Goal: Transaction & Acquisition: Purchase product/service

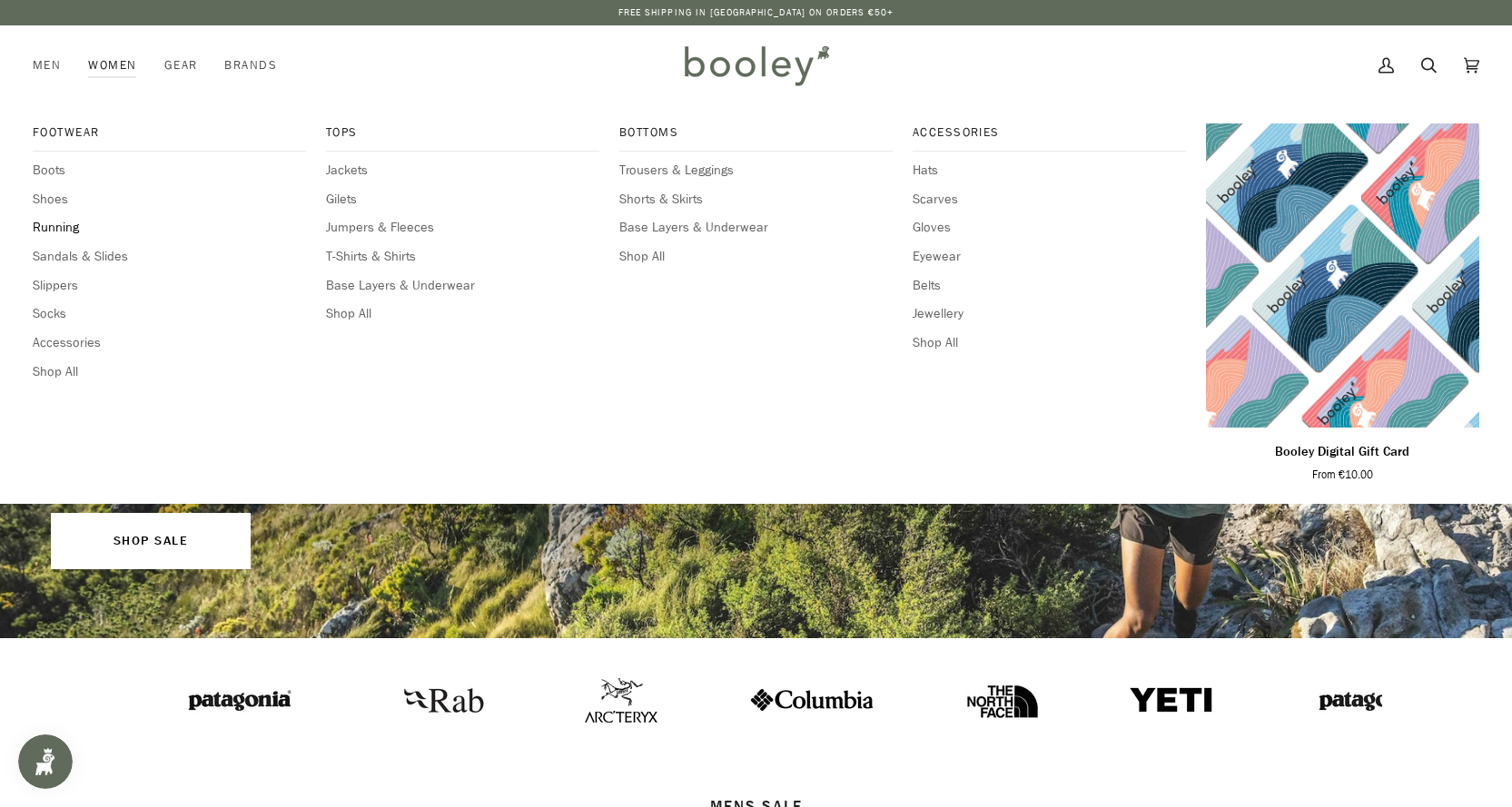
click at [63, 225] on span "Running" at bounding box center [170, 228] width 274 height 20
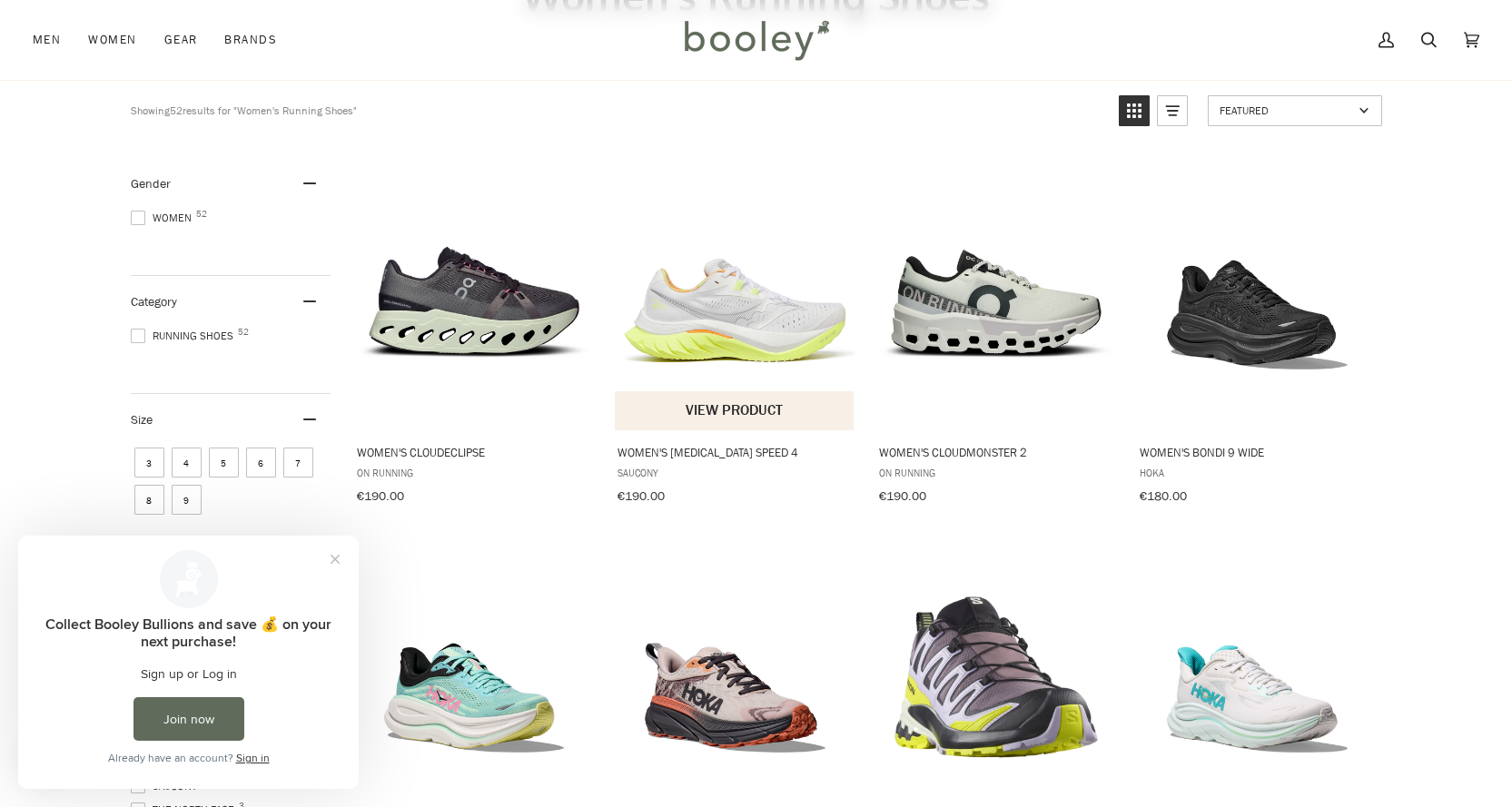
scroll to position [364, 0]
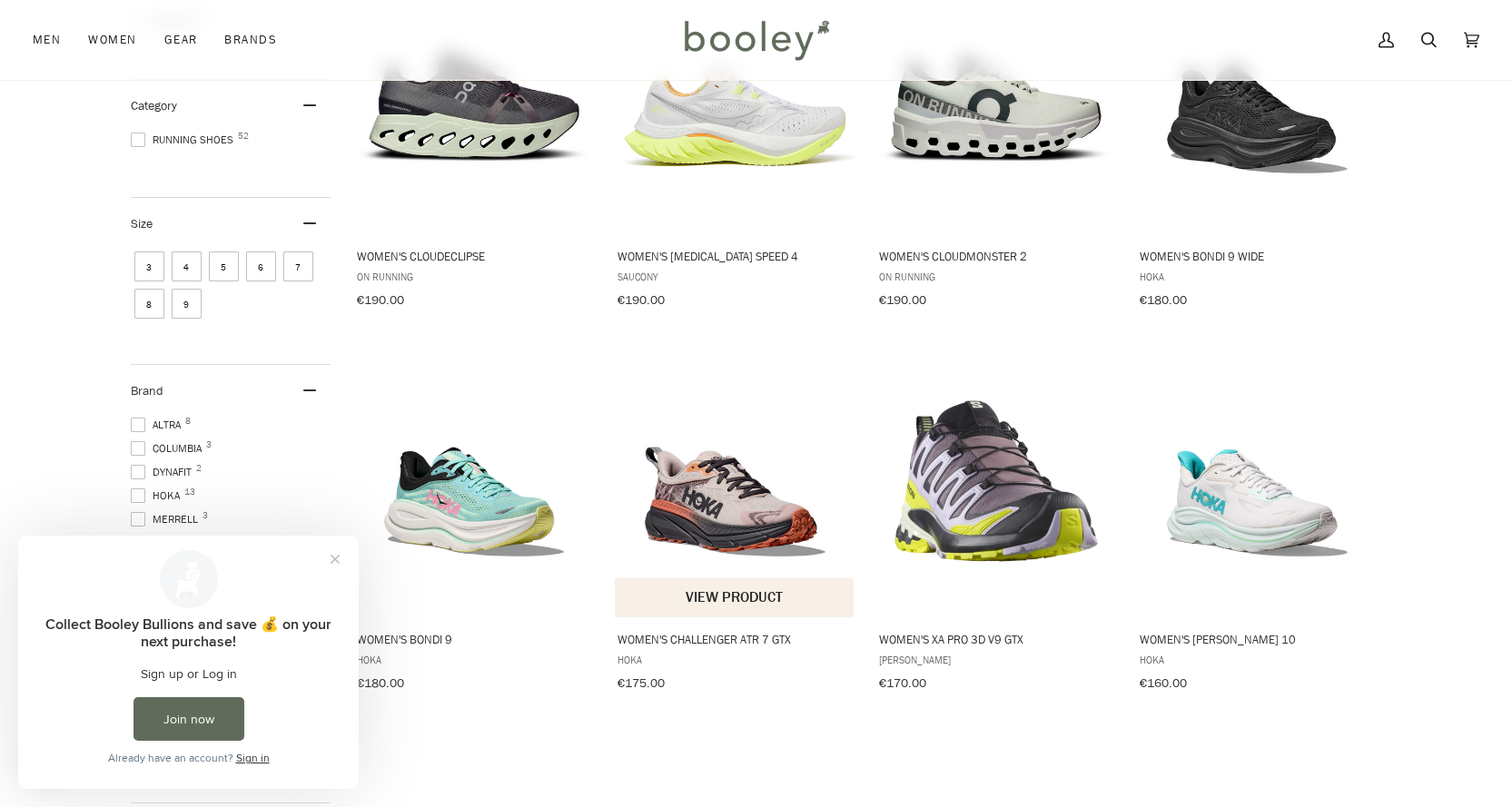
click at [722, 598] on button "View product" at bounding box center [734, 597] width 239 height 39
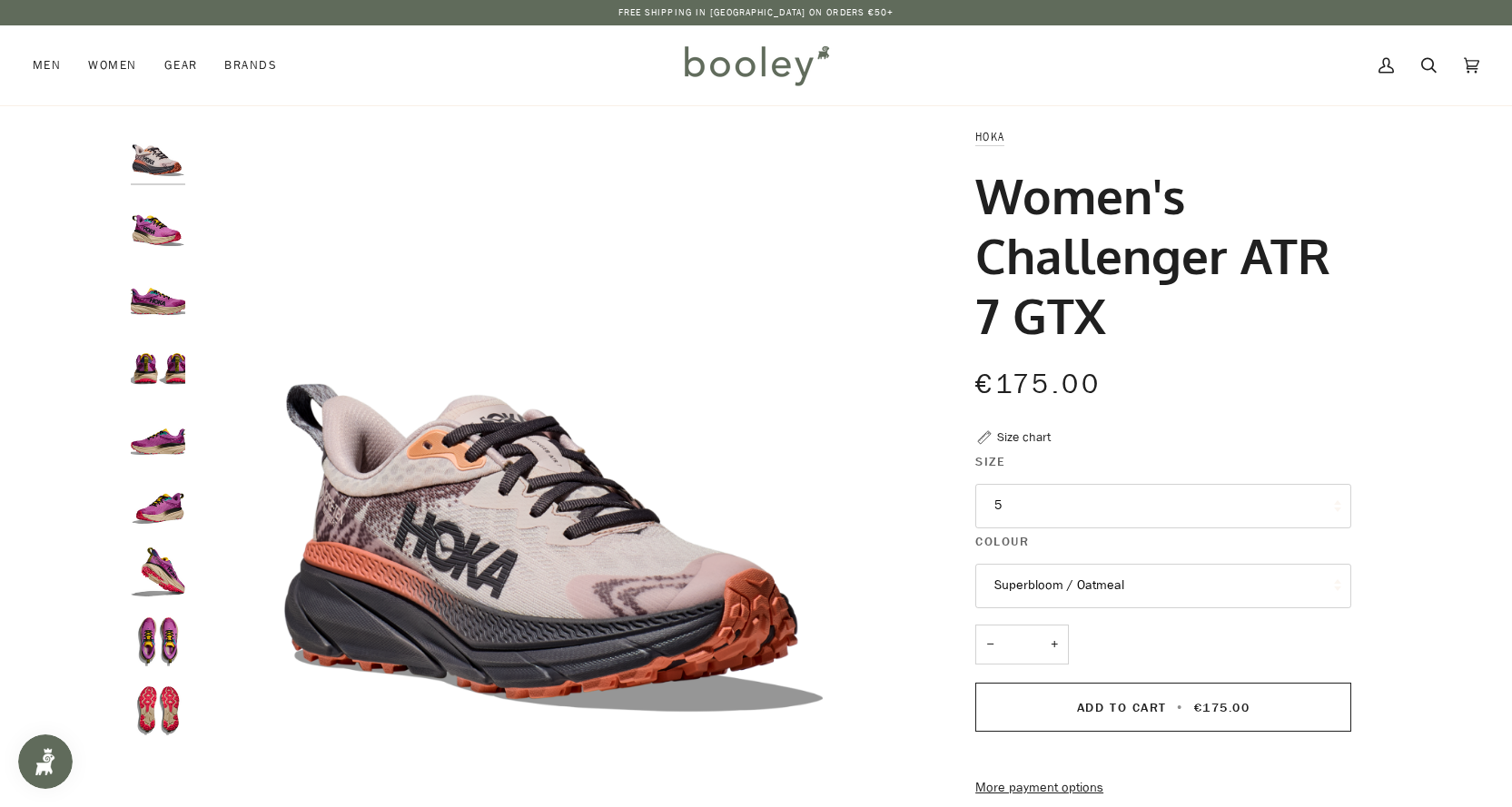
click at [173, 308] on img "Hoka Women's Challenger ATR 7 GTX Superbloom / Oatmeal - Booley Galway" at bounding box center [158, 293] width 55 height 55
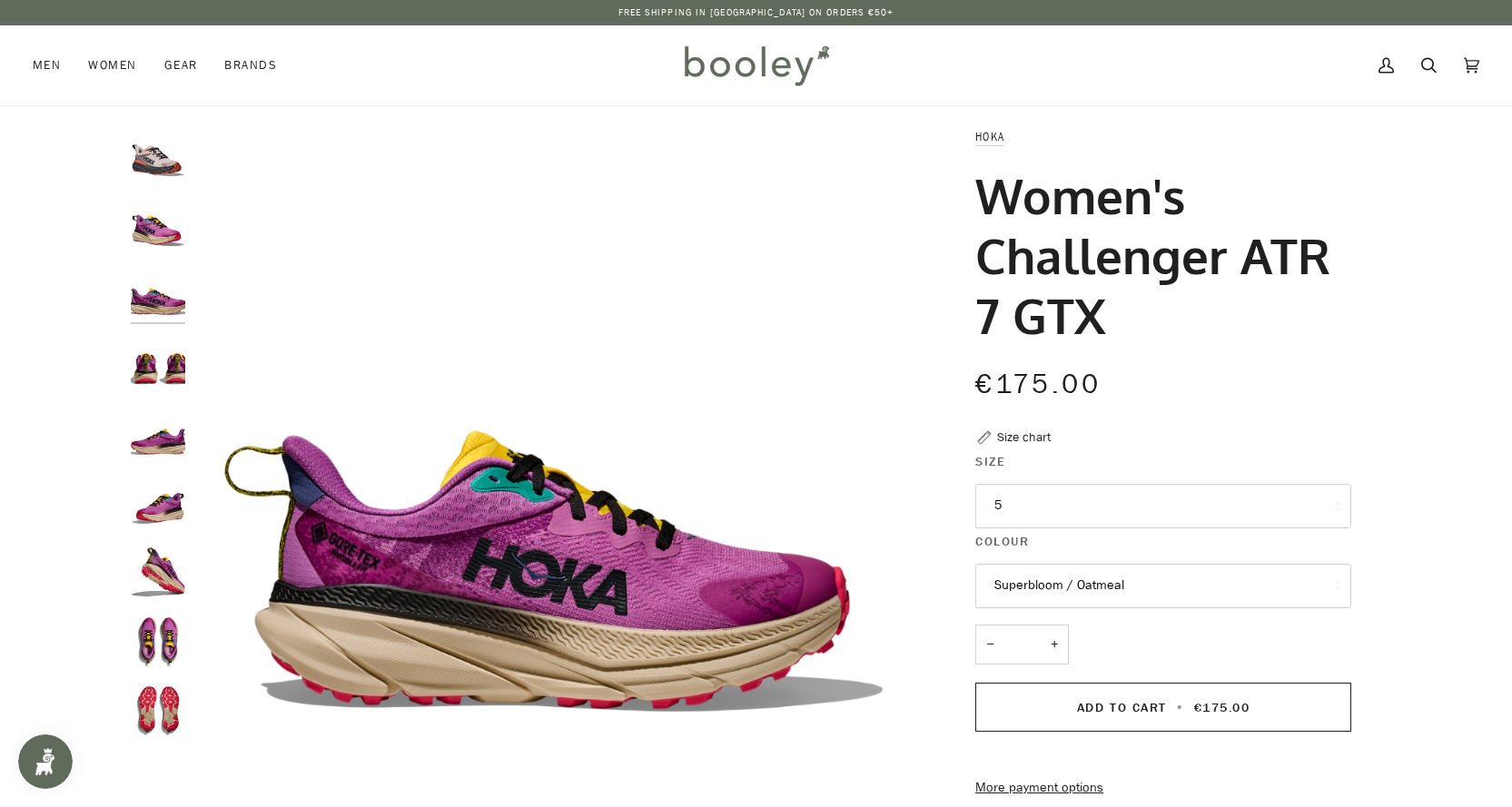
click at [155, 156] on img "Hoka Women's Challenger ATR 7 GTX Cosmic Pearl / Galaxy - Booley Galway" at bounding box center [158, 154] width 55 height 55
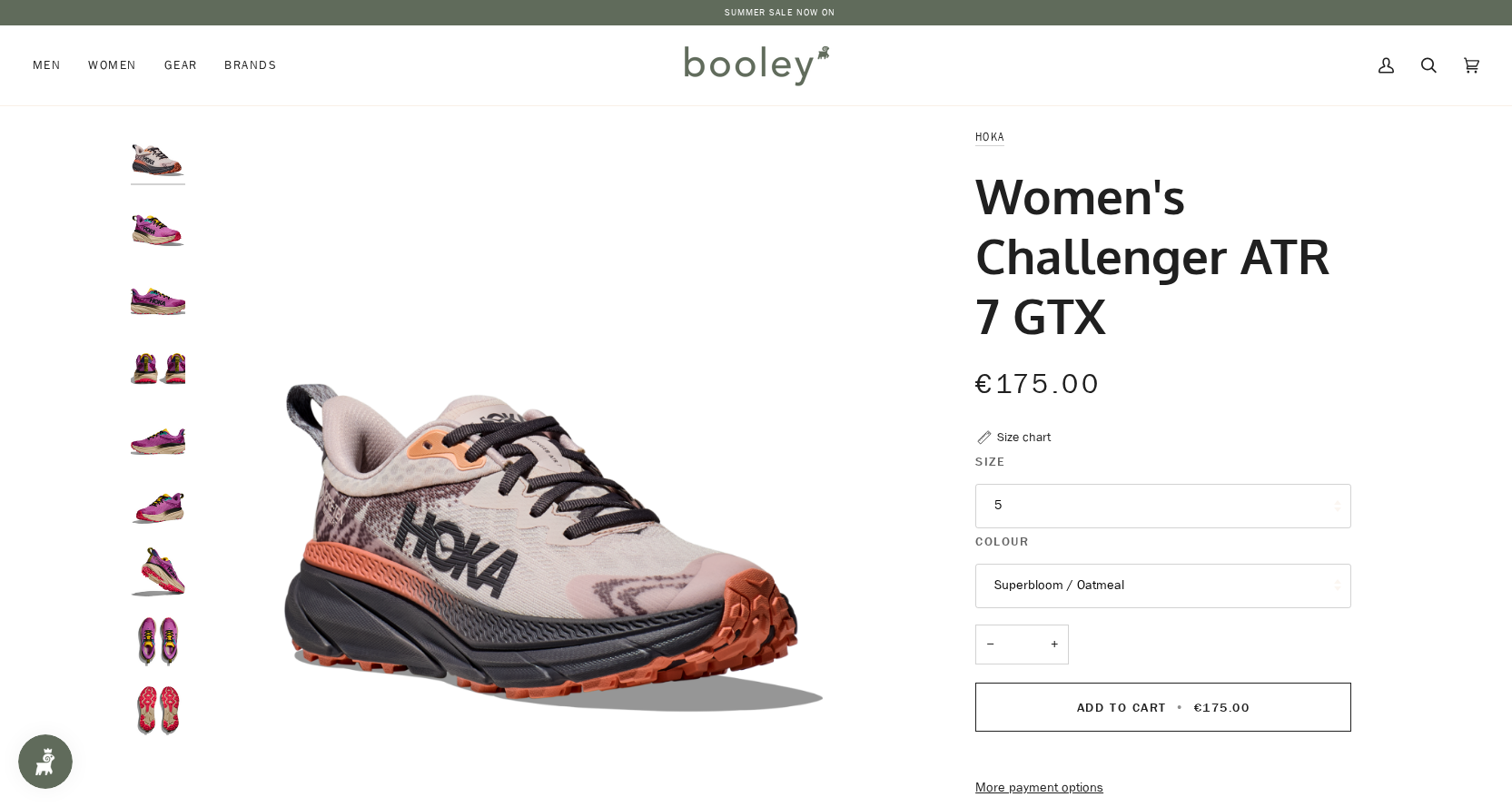
click at [1083, 511] on button "5" at bounding box center [1162, 506] width 376 height 45
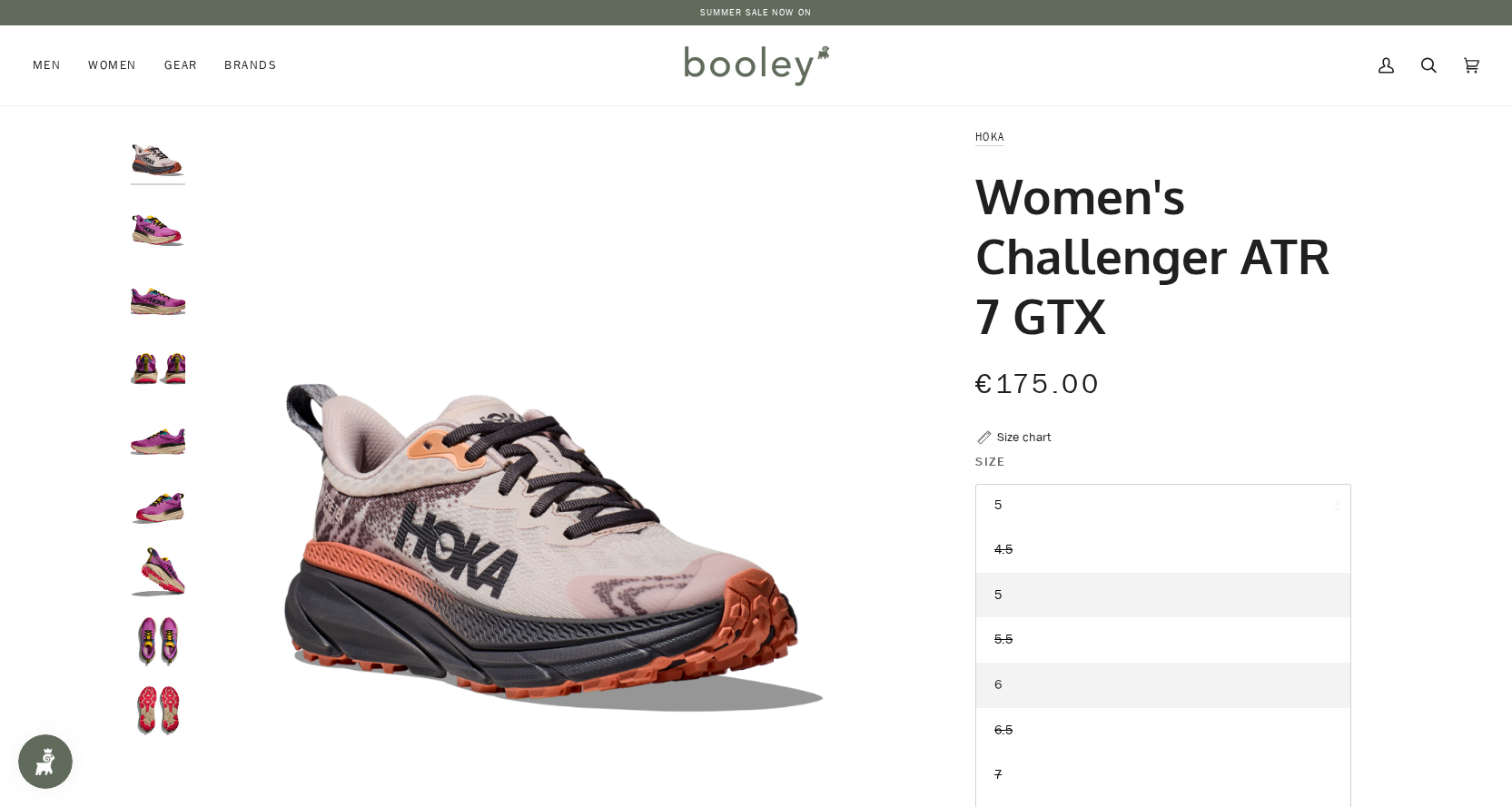
click at [1054, 682] on link "6" at bounding box center [1162, 685] width 375 height 45
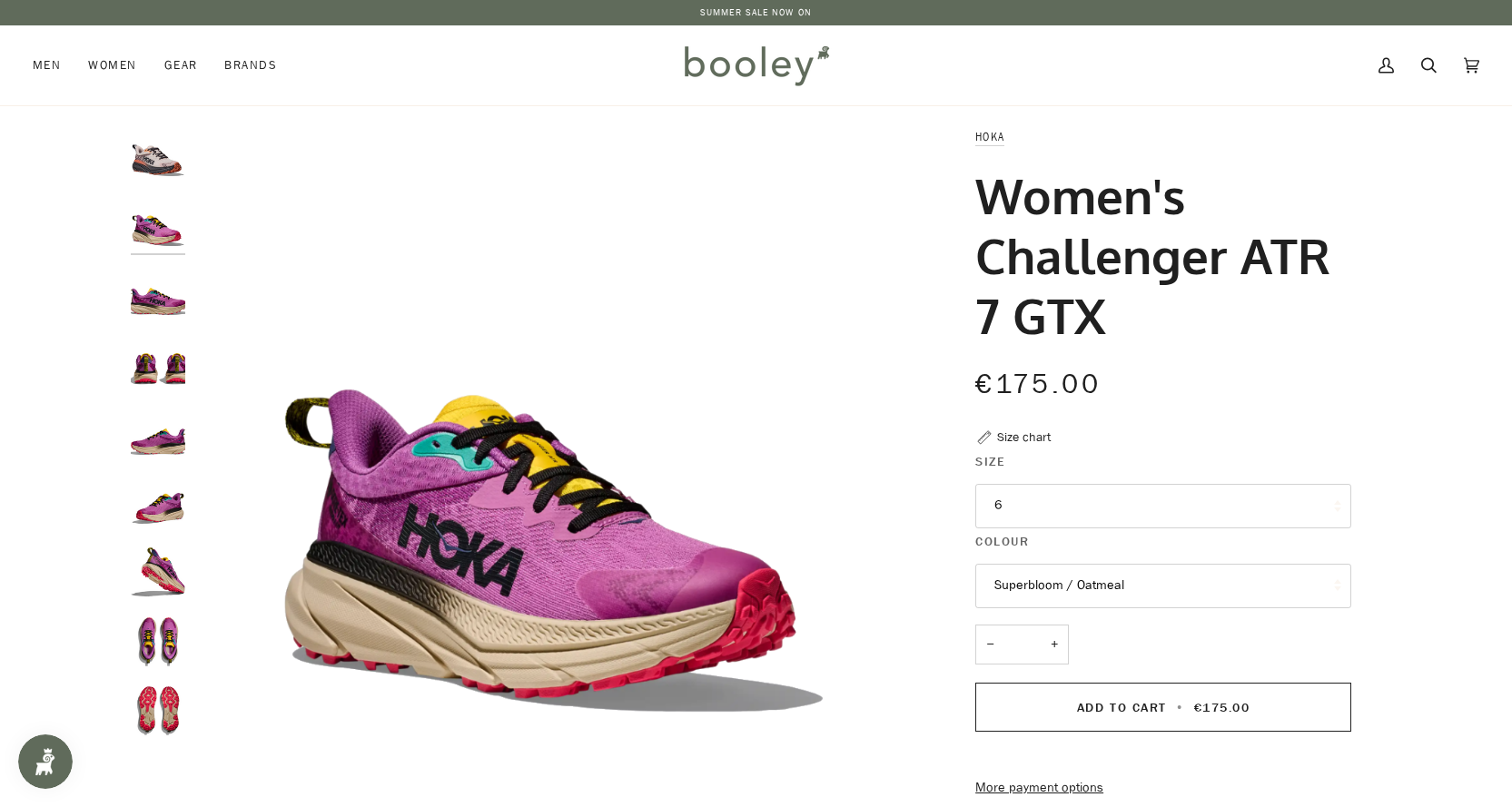
click at [160, 165] on img "Hoka Women's Challenger ATR 7 GTX Cosmic Pearl / Galaxy - Booley Galway" at bounding box center [158, 154] width 55 height 55
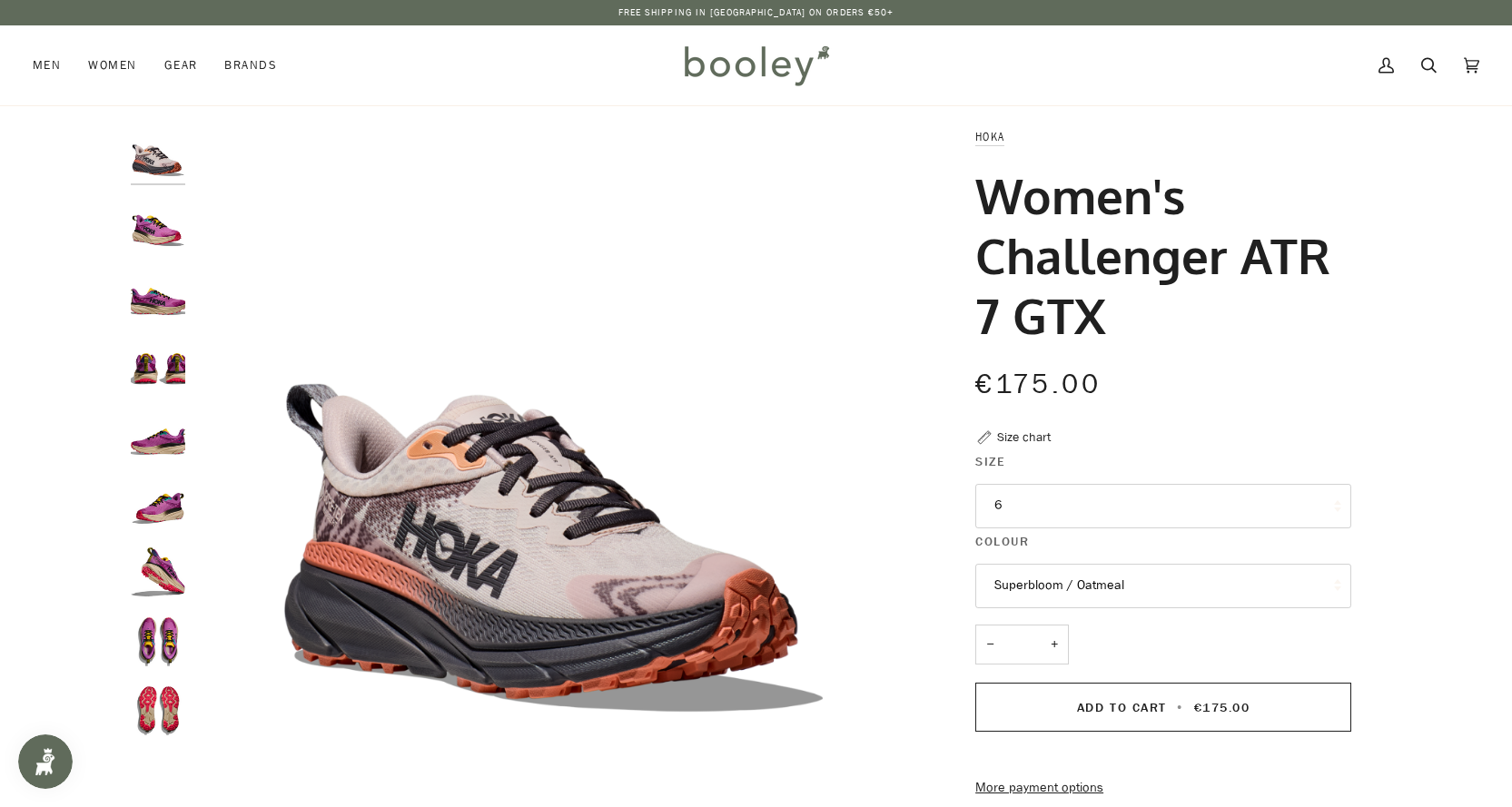
click at [1121, 505] on button "6" at bounding box center [1162, 506] width 376 height 45
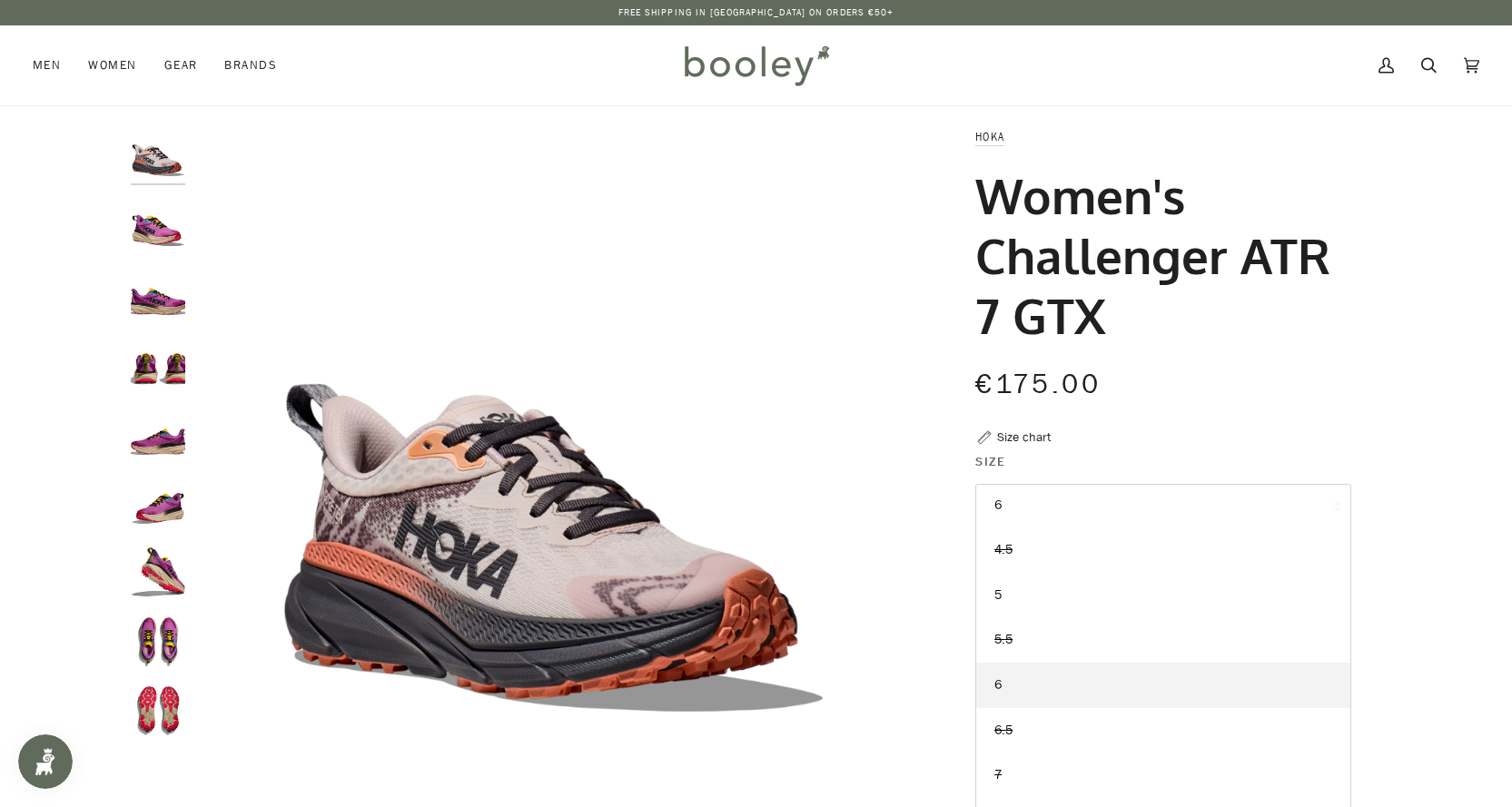
click at [1121, 505] on button "6" at bounding box center [1162, 506] width 376 height 45
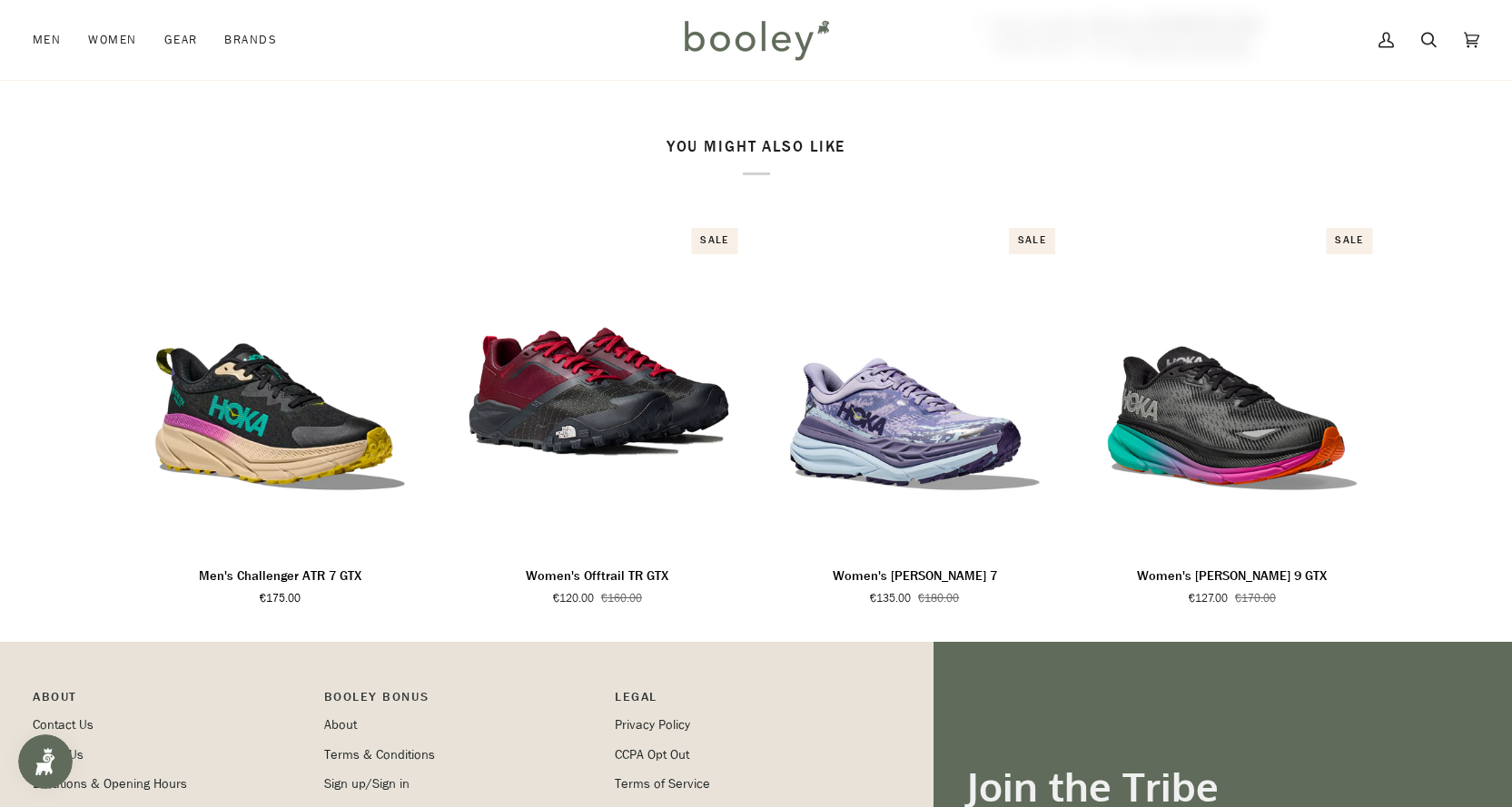
scroll to position [1090, 0]
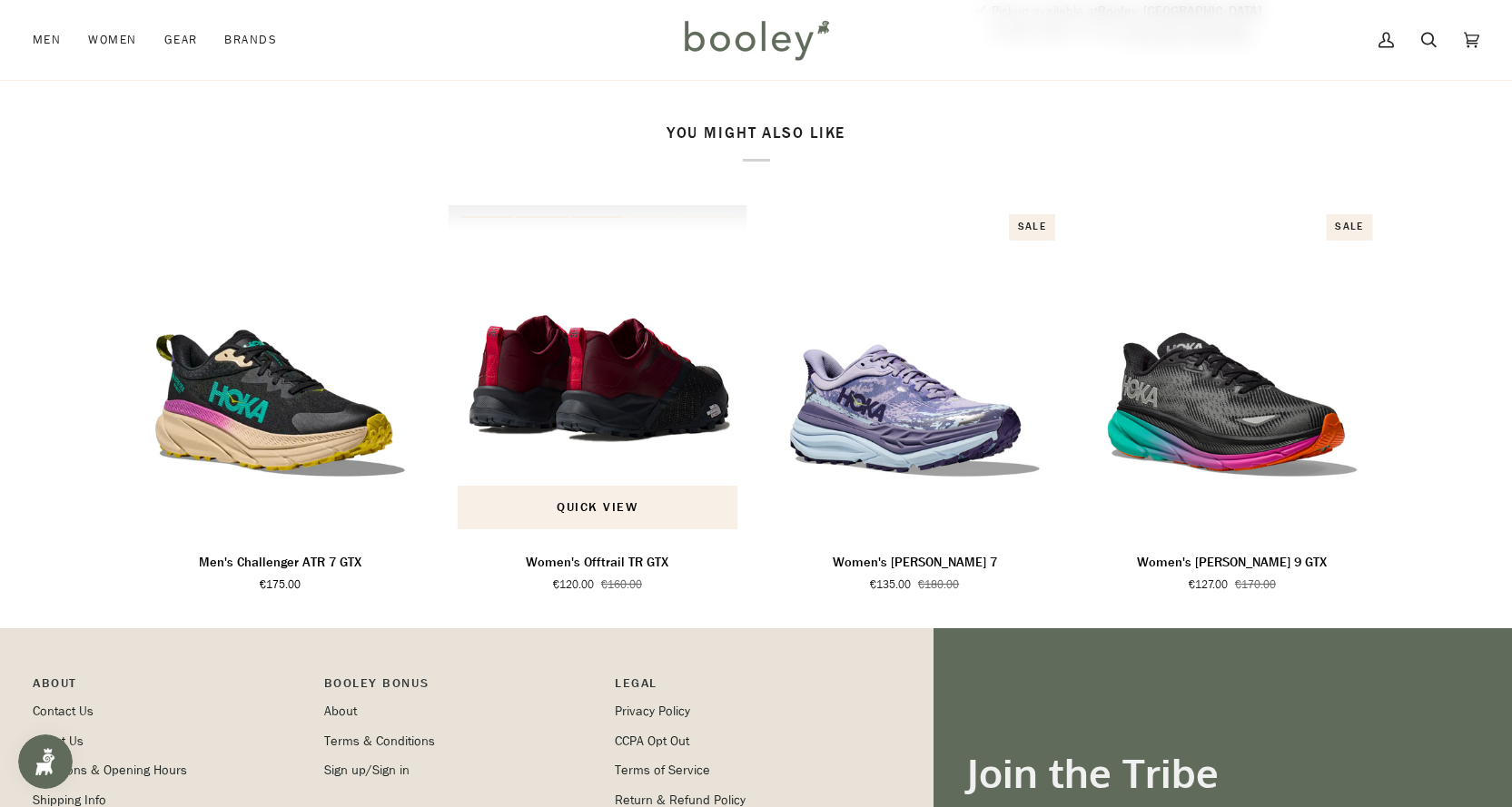
click at [643, 423] on img "Women's Offtrail TR GTX" at bounding box center [597, 371] width 300 height 333
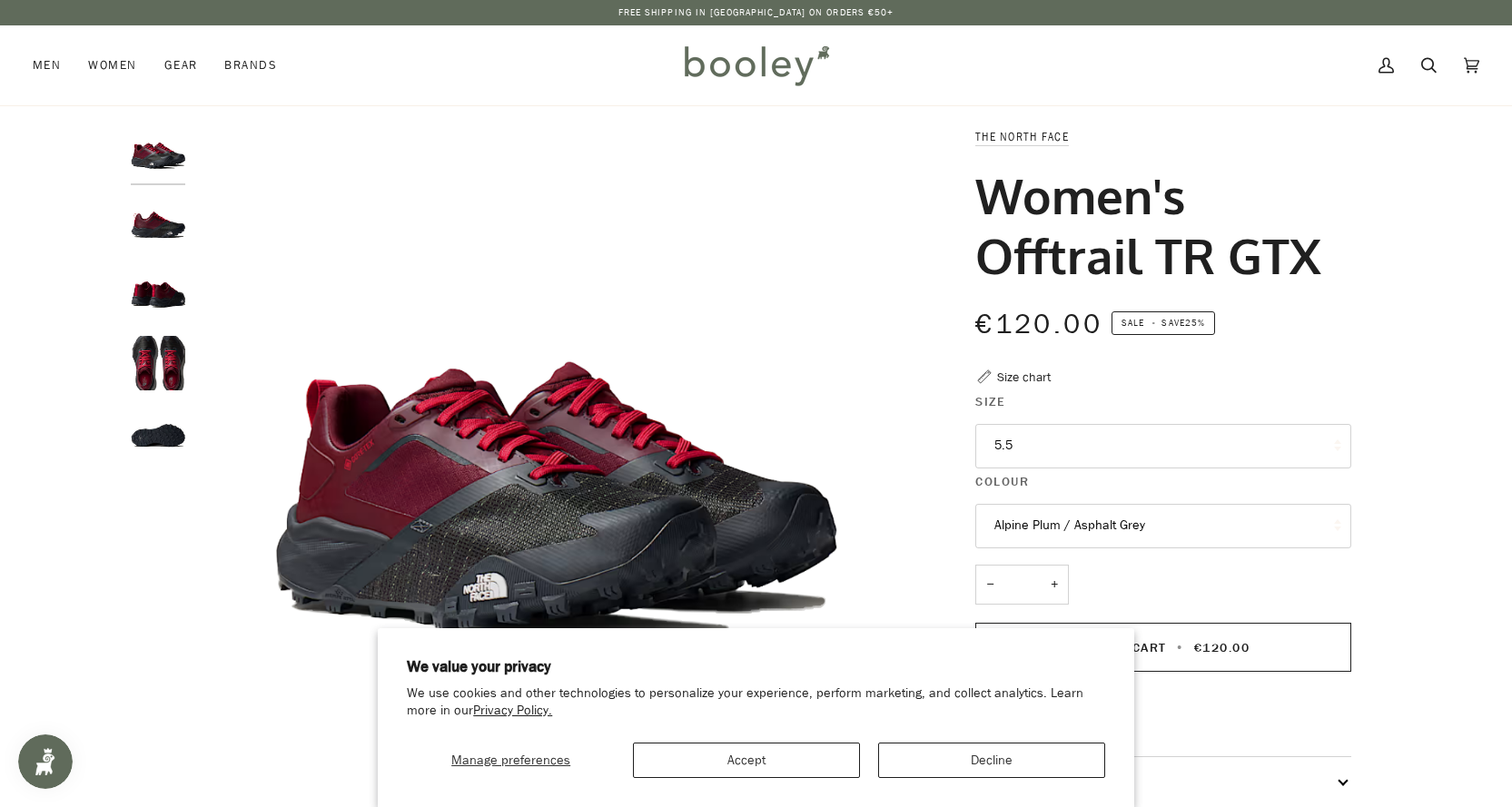
click at [168, 308] on img "The North Face Women's Offtrail TR GTX Alpine Plum / Asphalt Grey - Booley Galw…" at bounding box center [158, 293] width 55 height 55
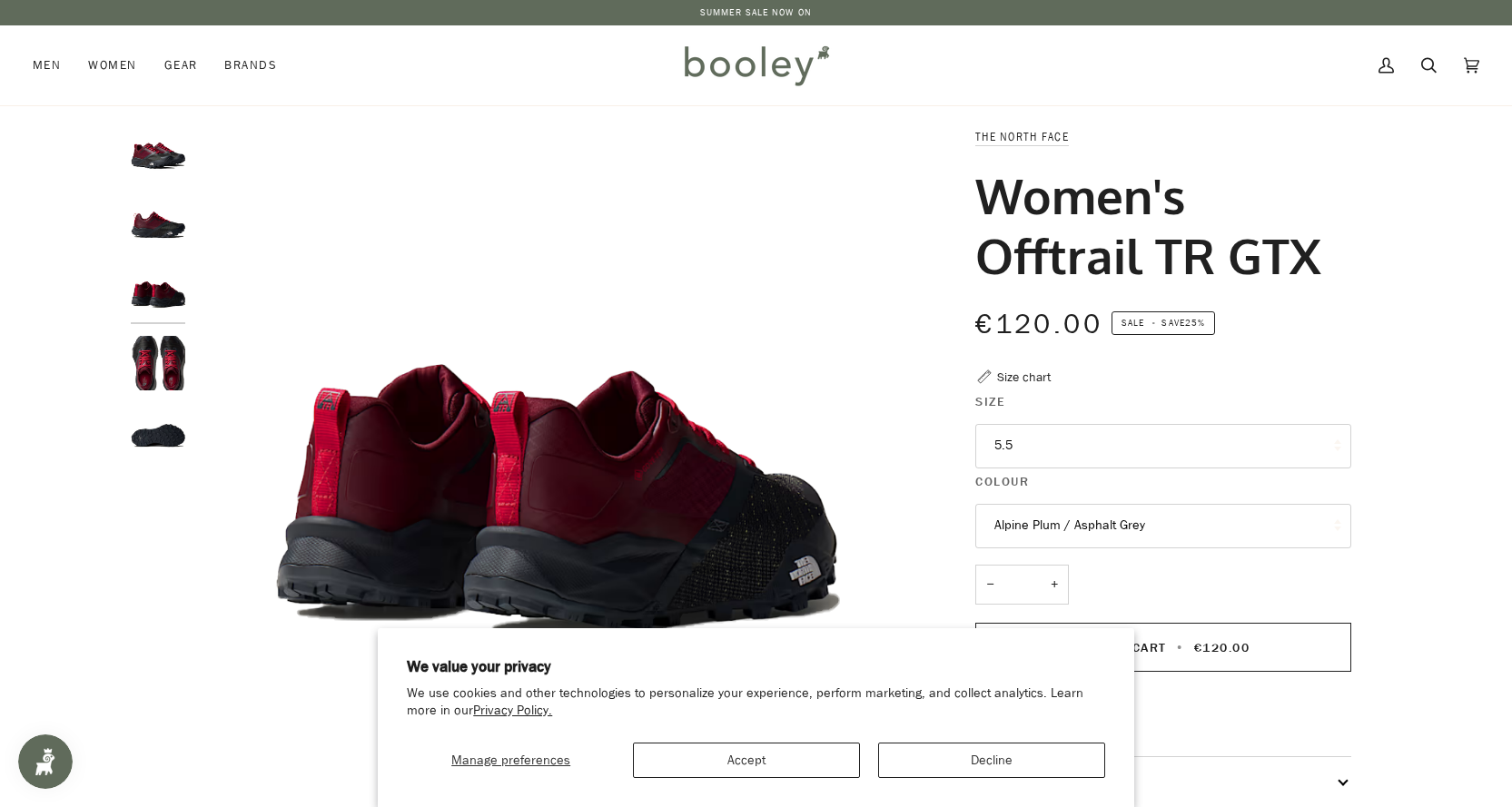
click at [1179, 426] on button "5.5" at bounding box center [1162, 446] width 376 height 45
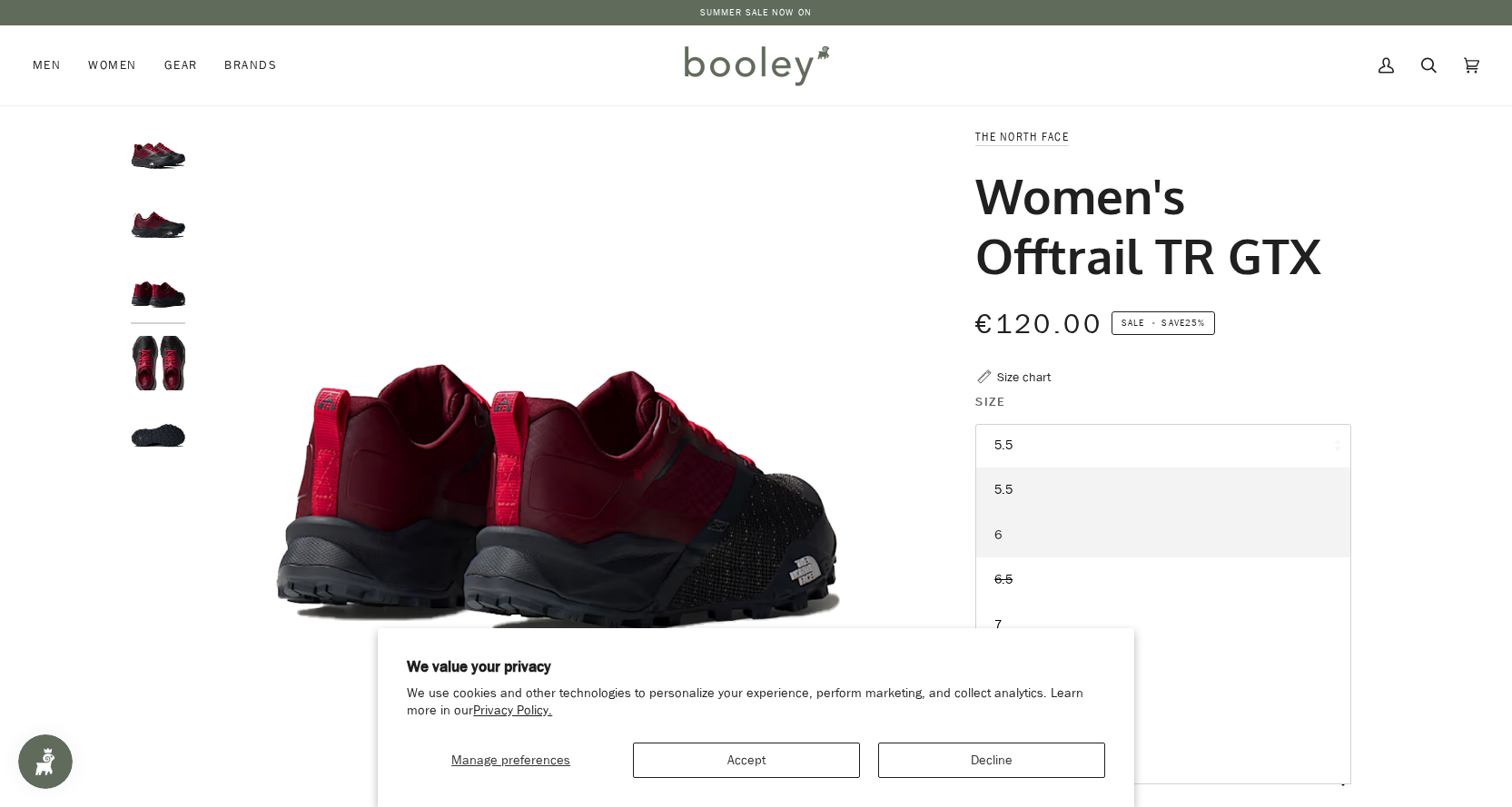
click at [1094, 535] on link "6" at bounding box center [1162, 535] width 375 height 45
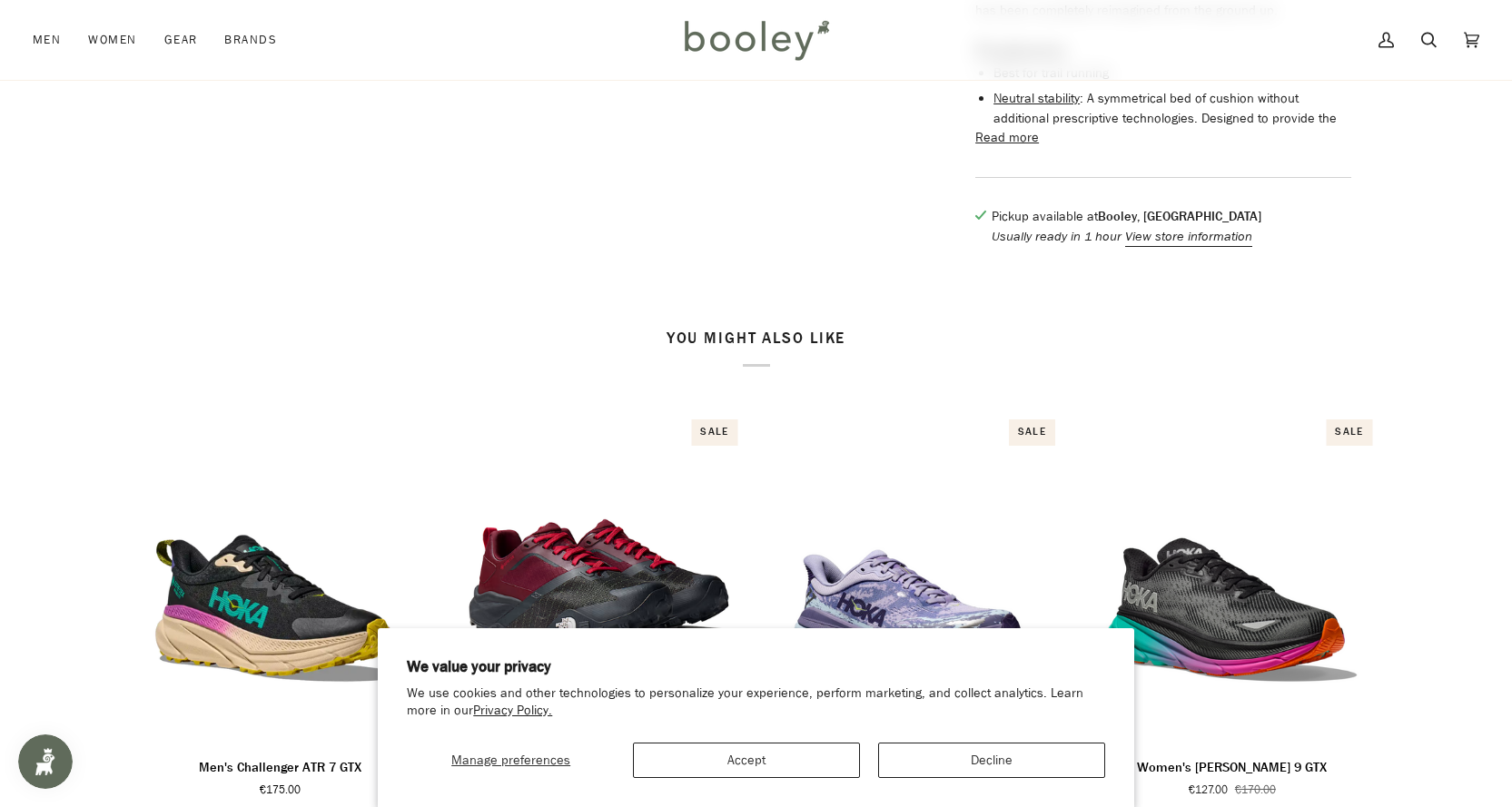
scroll to position [726, 0]
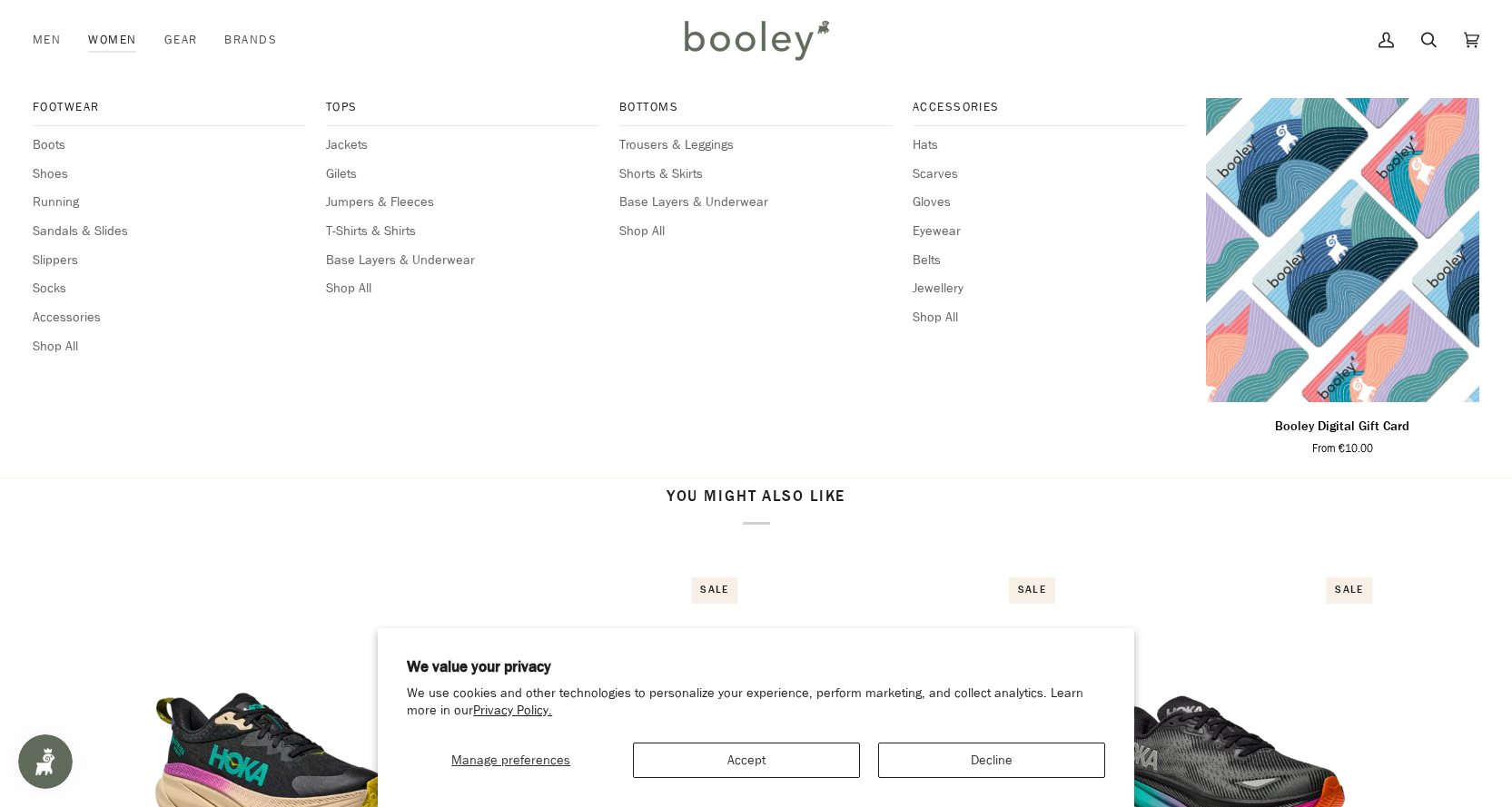
click at [126, 33] on link "Women" at bounding box center [112, 40] width 75 height 80
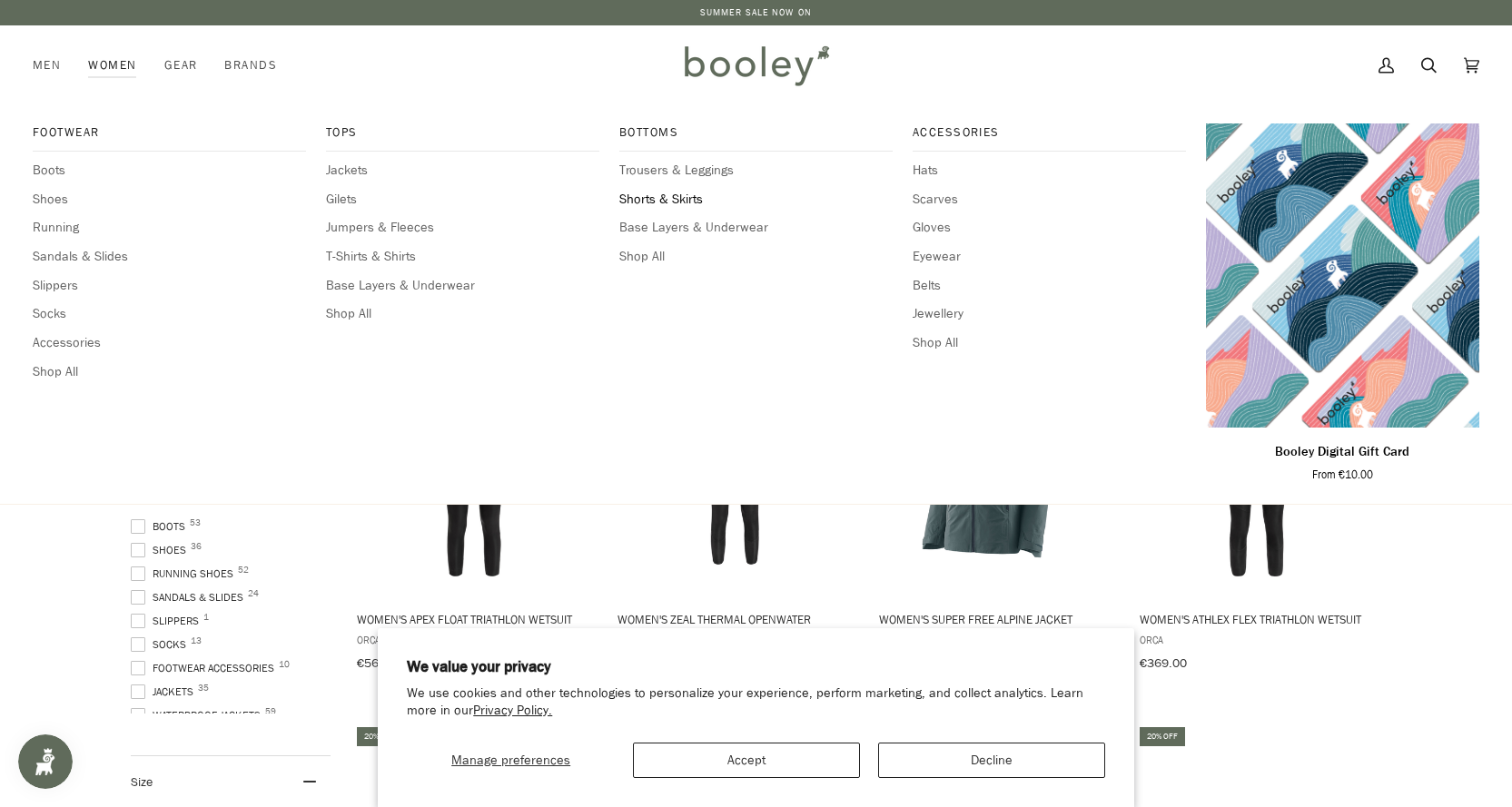
click at [663, 200] on span "Shorts & Skirts" at bounding box center [756, 200] width 274 height 20
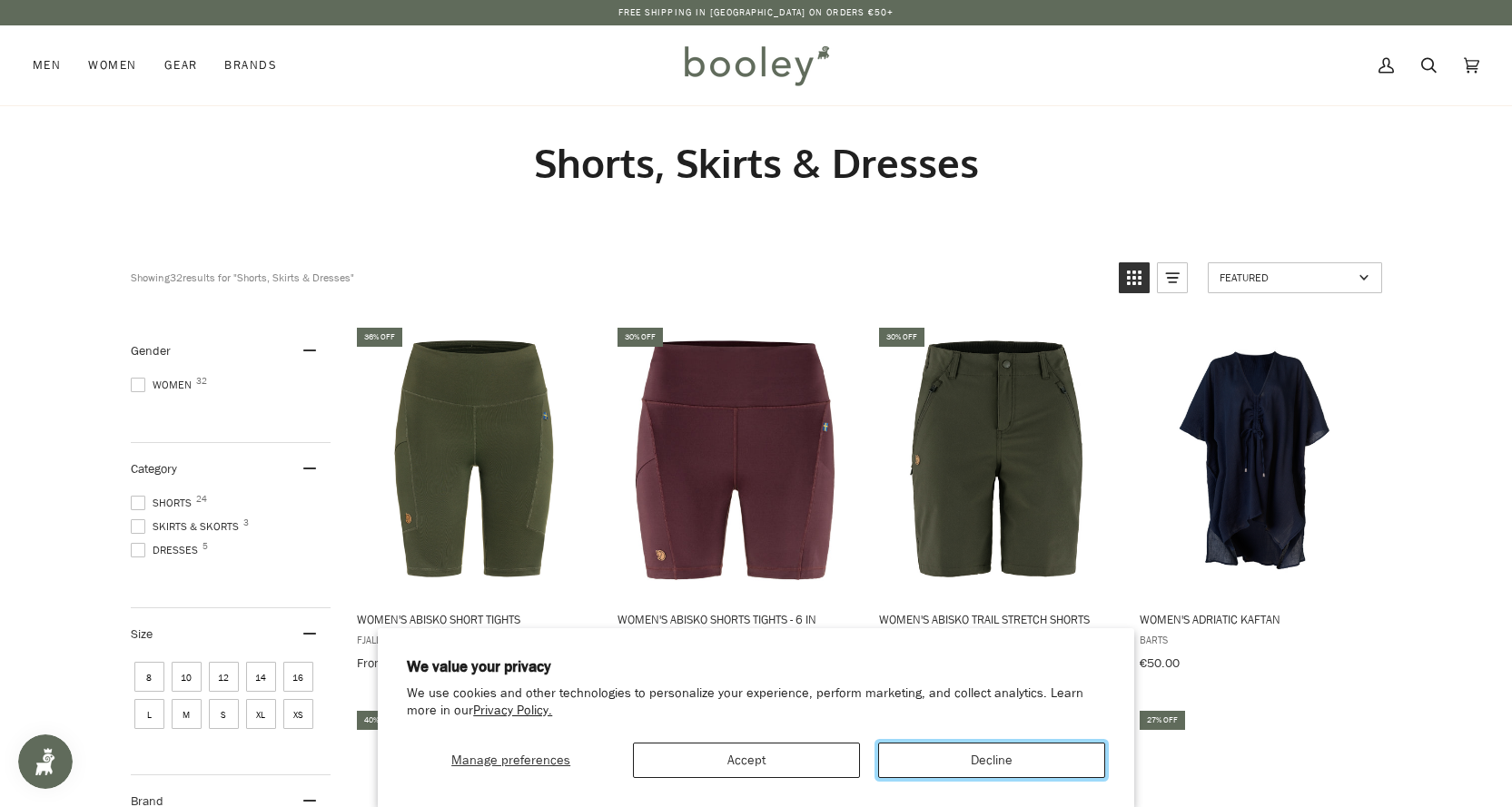
click at [942, 760] on button "Decline" at bounding box center [991, 760] width 227 height 35
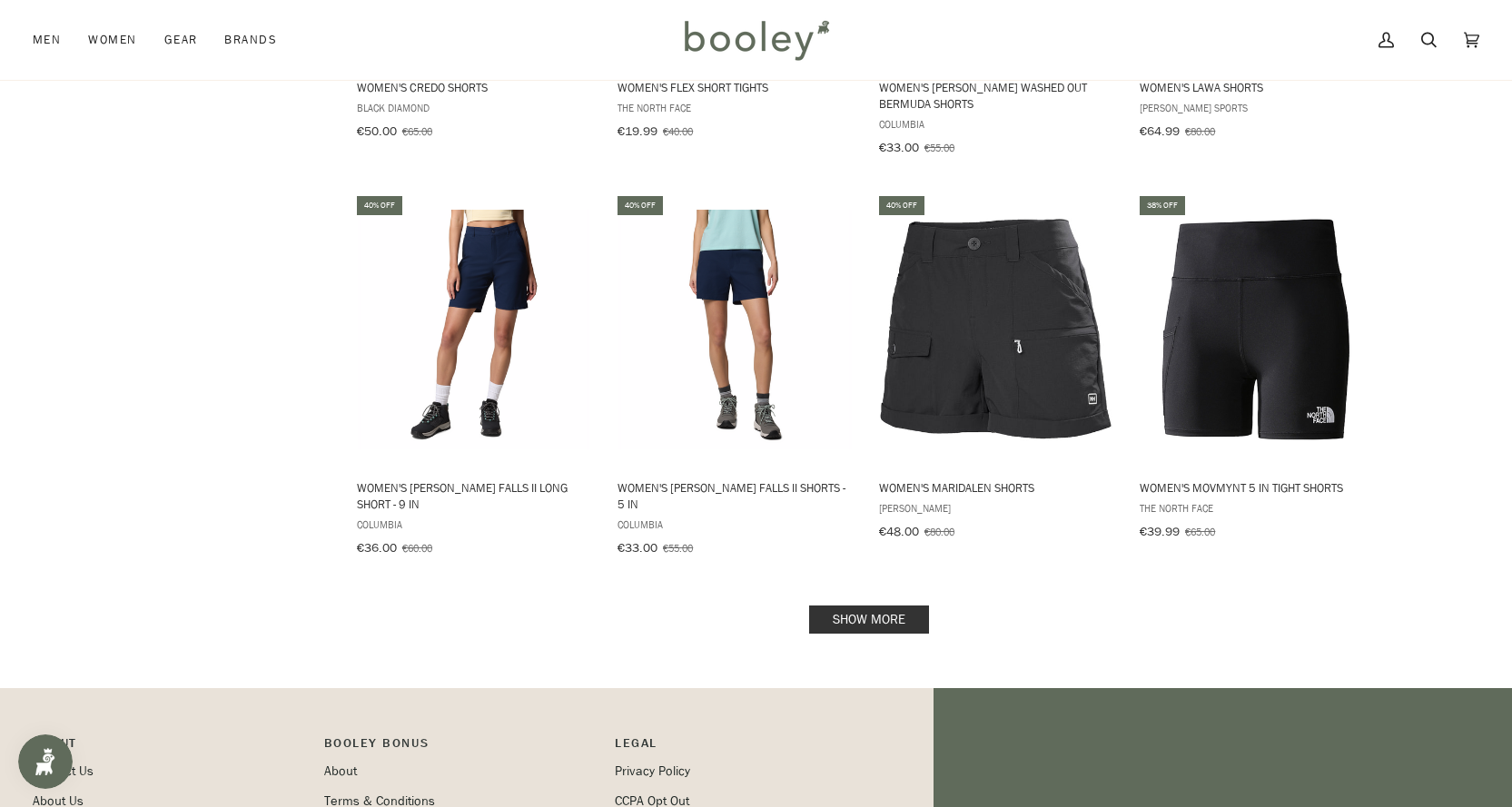
scroll to position [1816, 0]
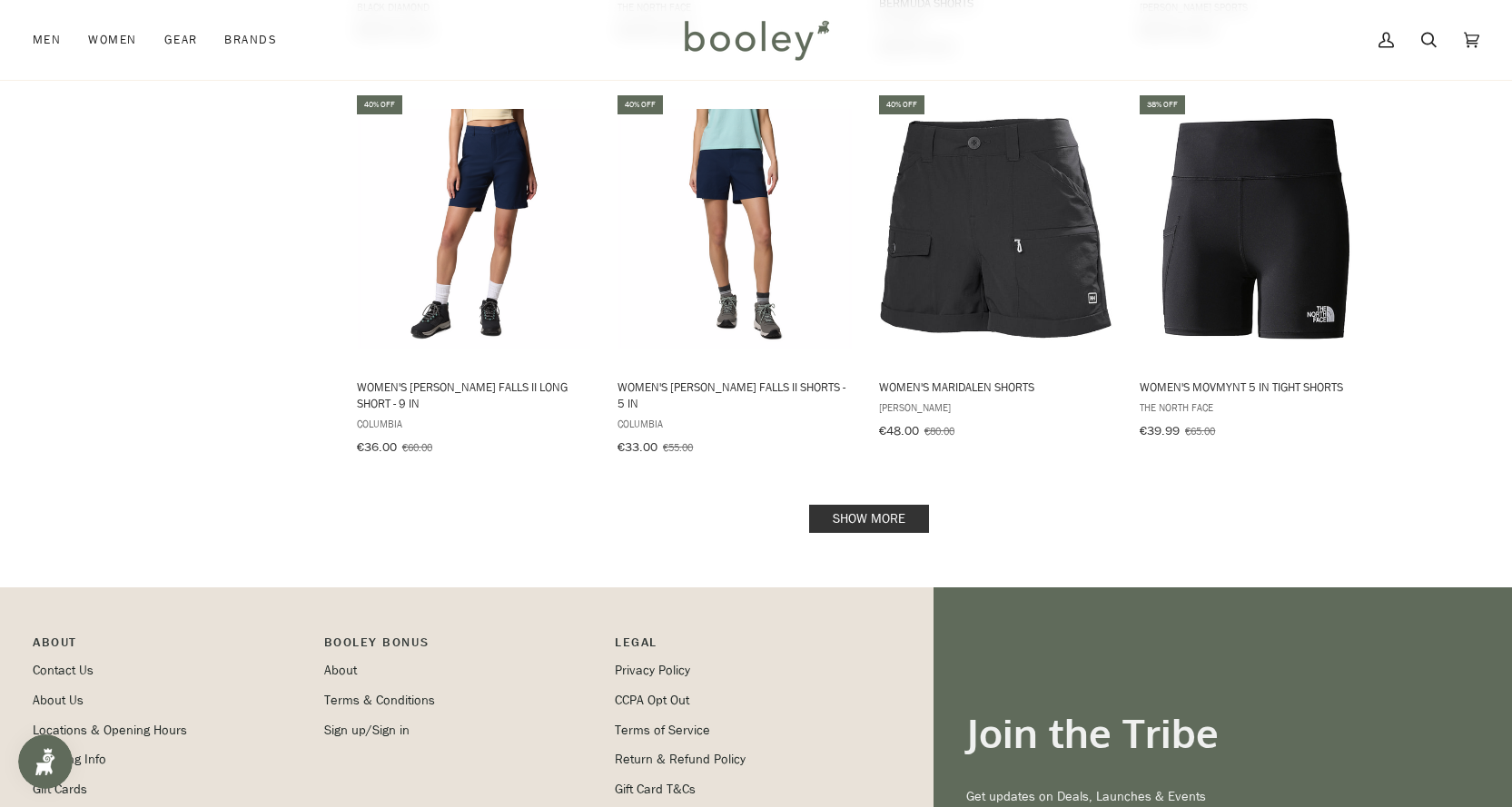
click at [875, 505] on link "Show more" at bounding box center [869, 519] width 120 height 28
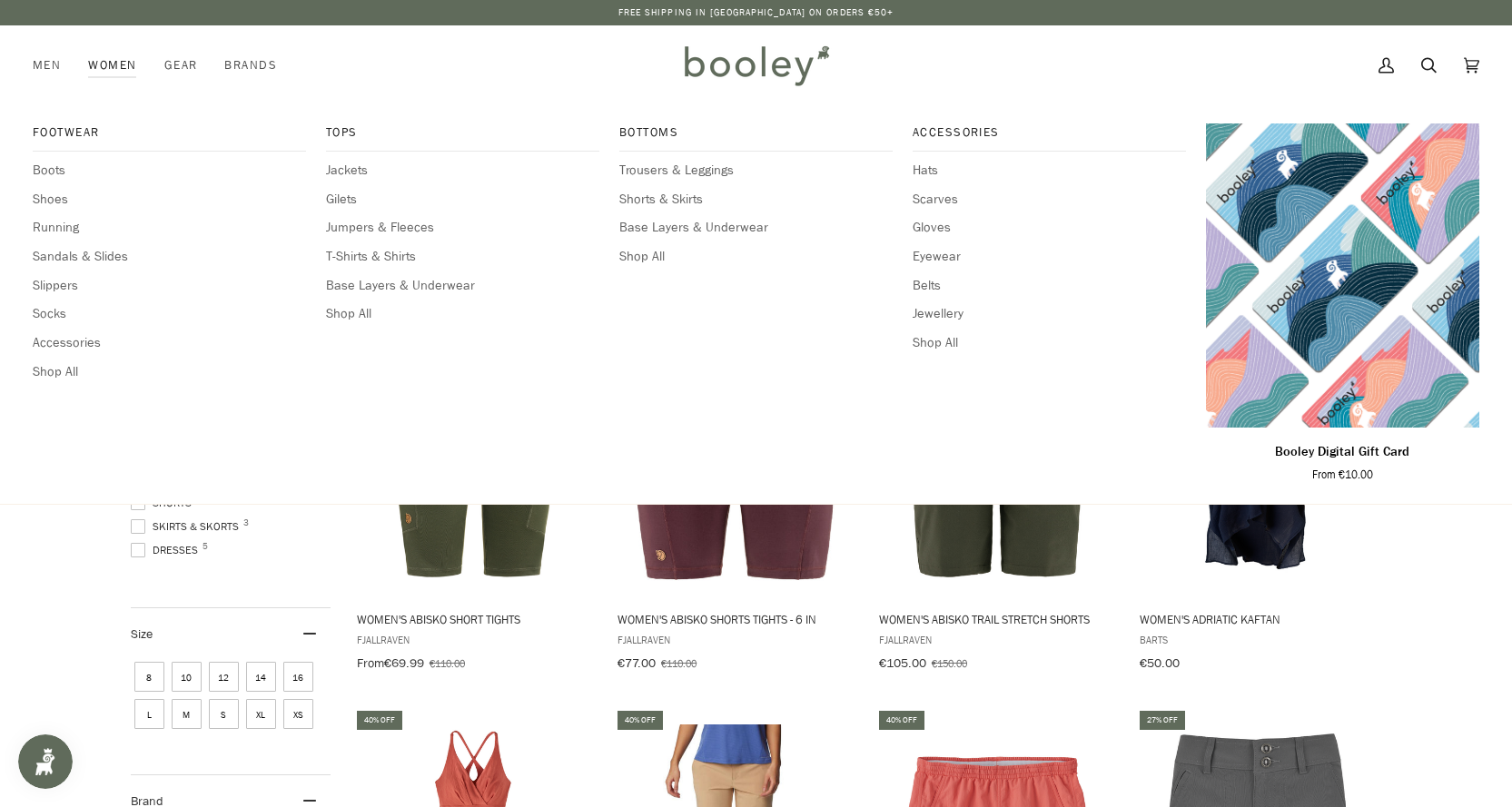
click at [702, 158] on div "Bottoms Trousers & Leggings Shorts & Skirts Base Layers & Underwear Shop All" at bounding box center [756, 305] width 274 height 362
click at [700, 169] on span "Trousers & Leggings" at bounding box center [756, 171] width 274 height 20
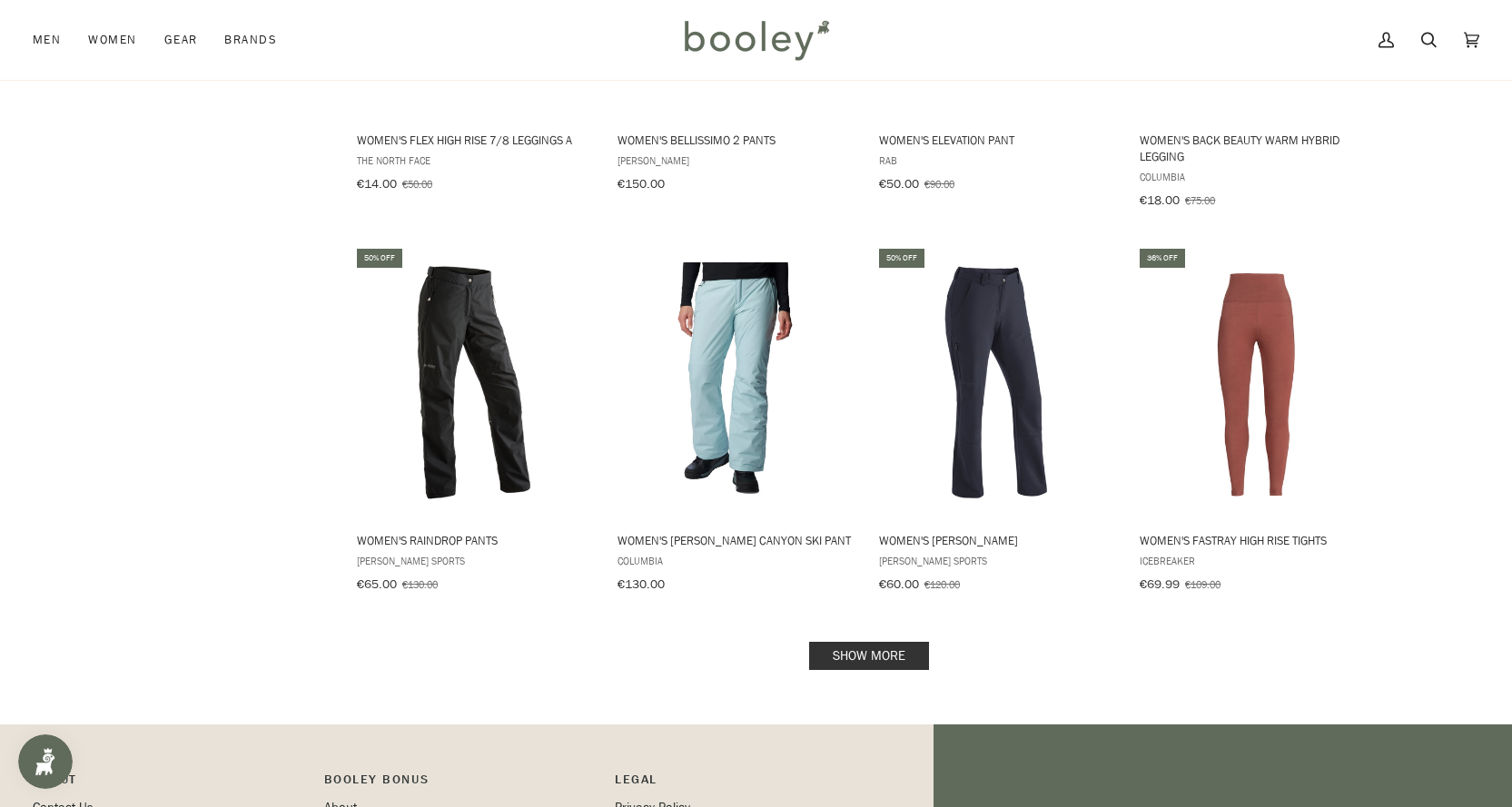
scroll to position [1907, 0]
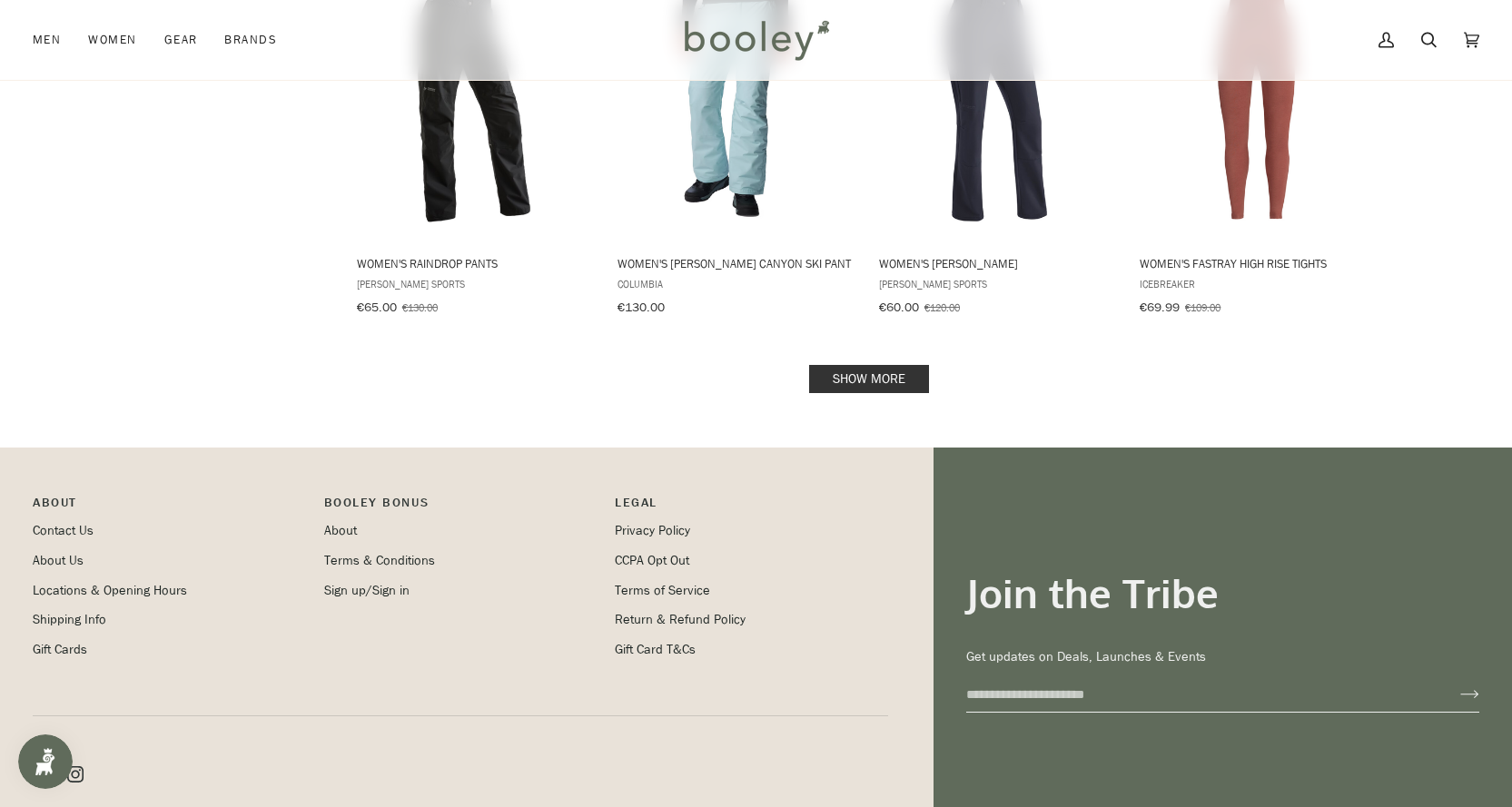
click at [865, 382] on link "Show more" at bounding box center [869, 380] width 120 height 28
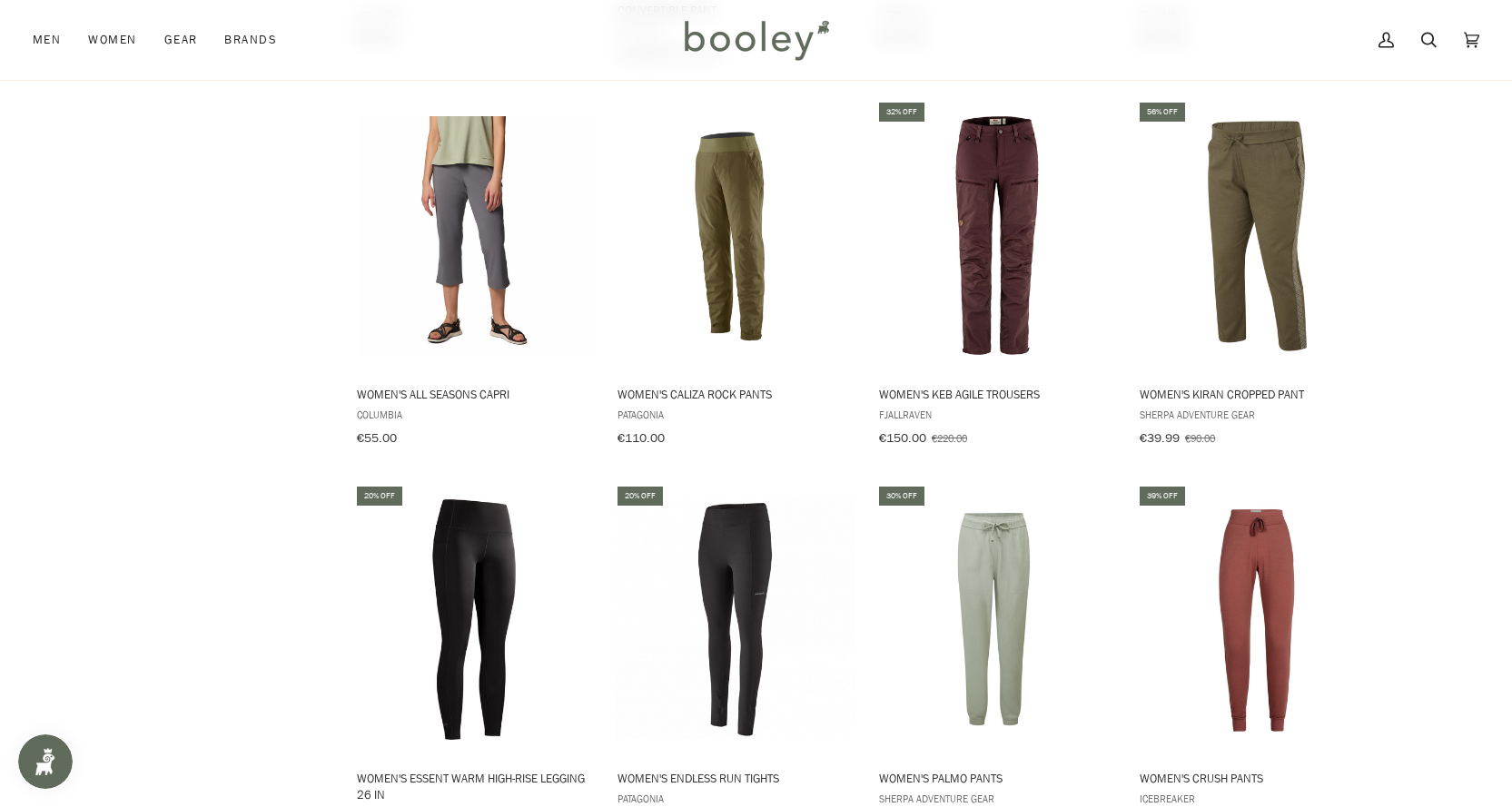
scroll to position [3905, 0]
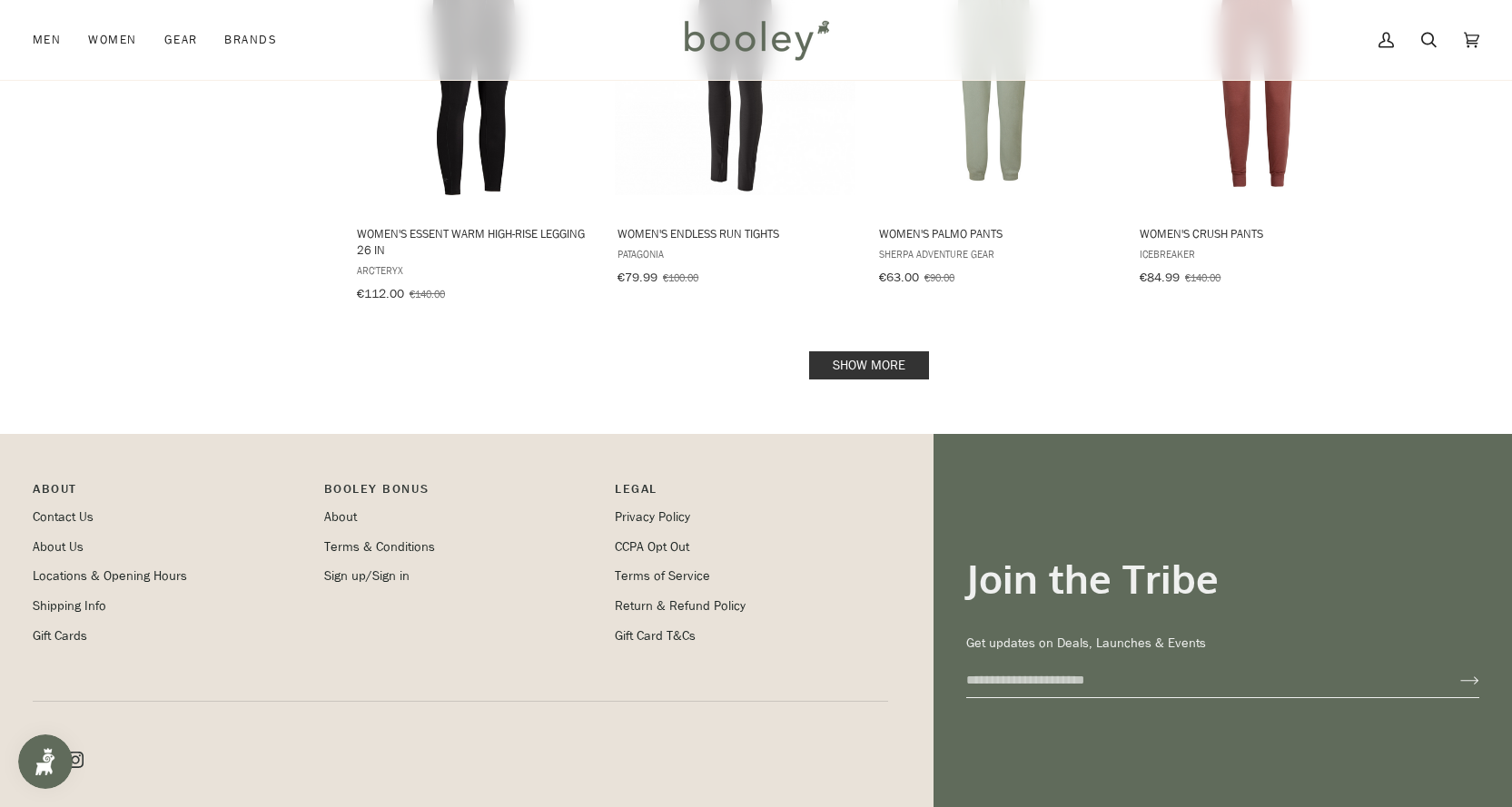
click at [884, 352] on link "Show more" at bounding box center [869, 366] width 120 height 28
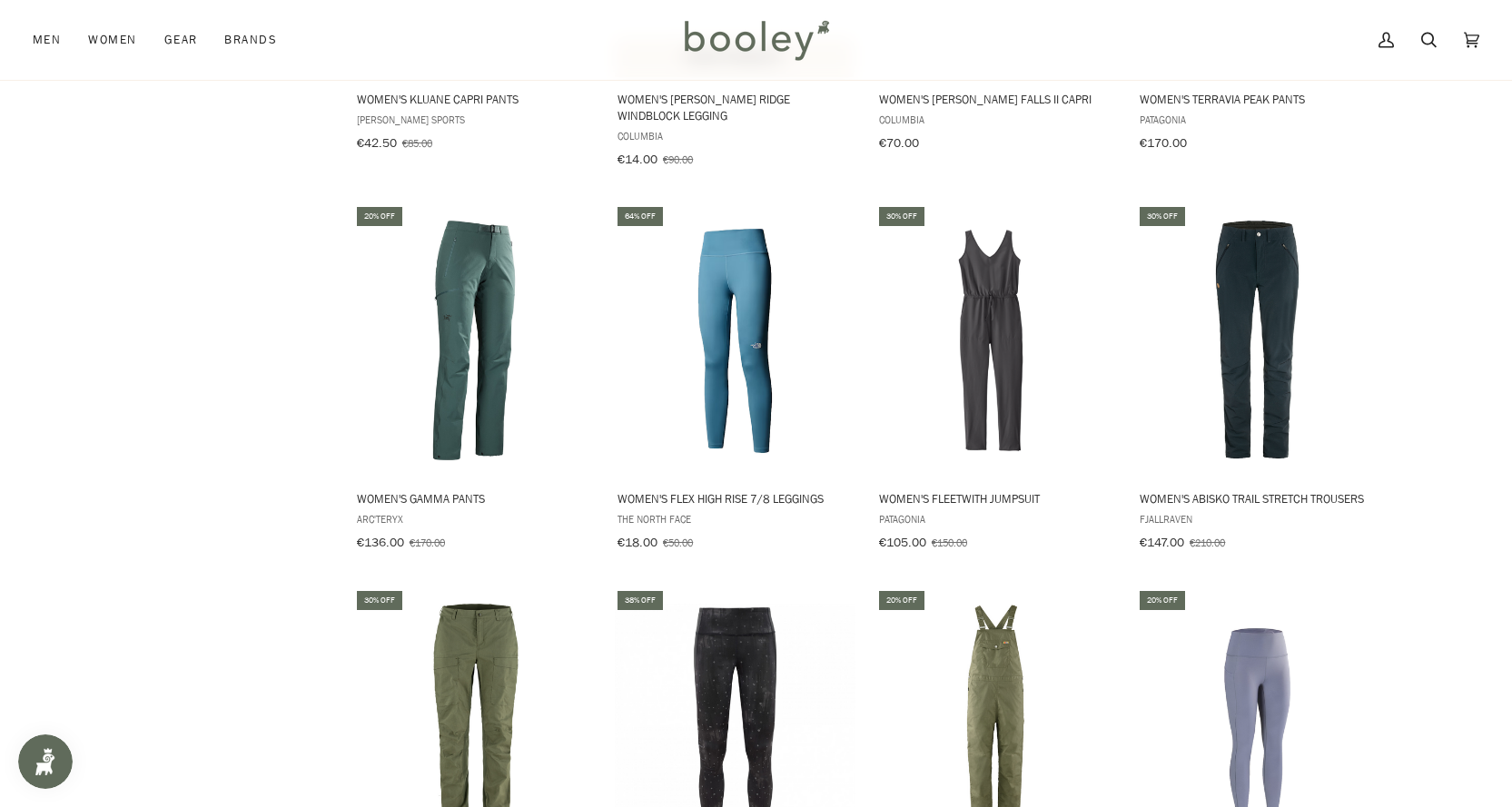
scroll to position [4540, 0]
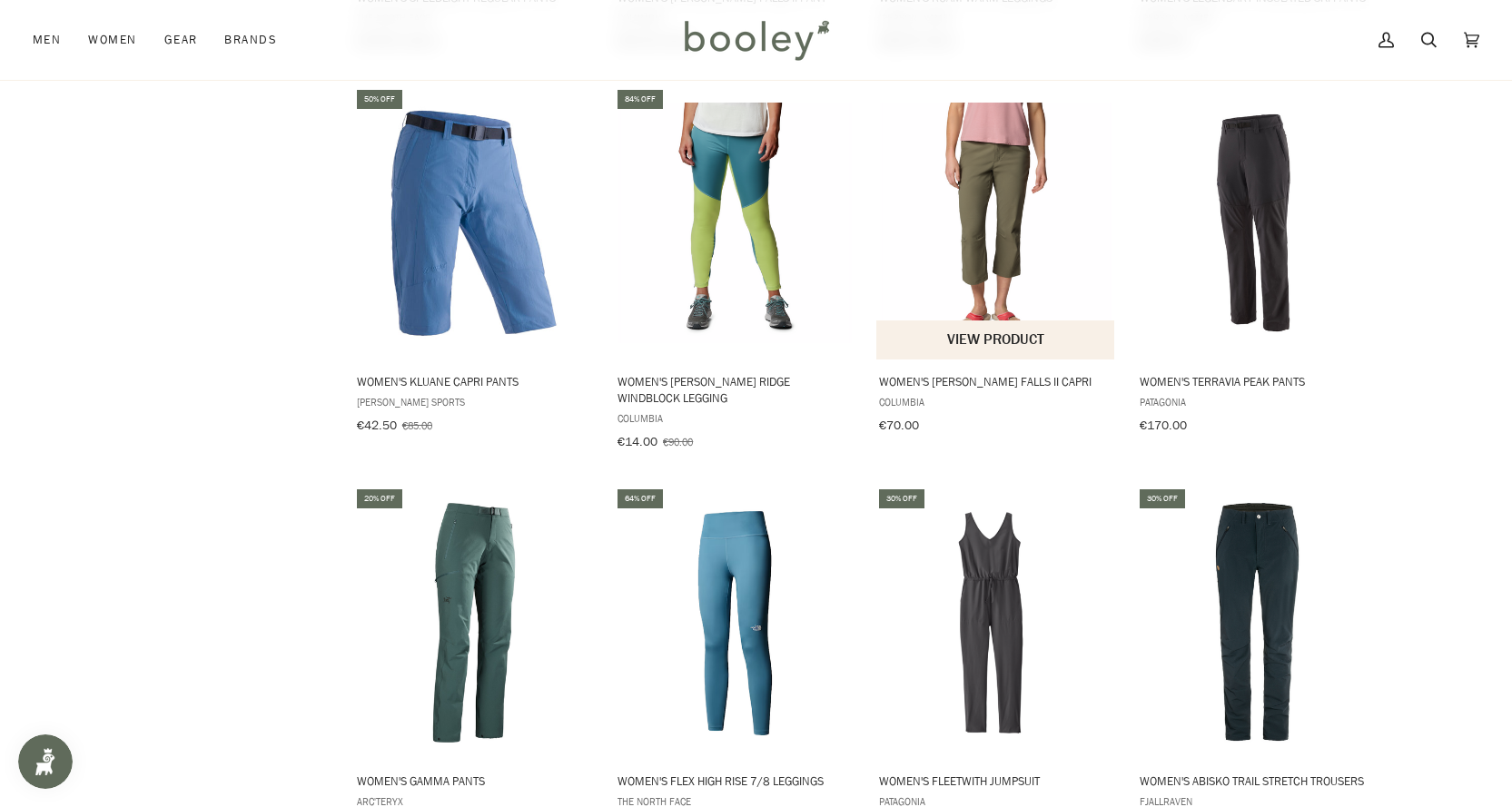
click at [986, 172] on img "Women's Leslie Falls II Capri" at bounding box center [996, 223] width 241 height 241
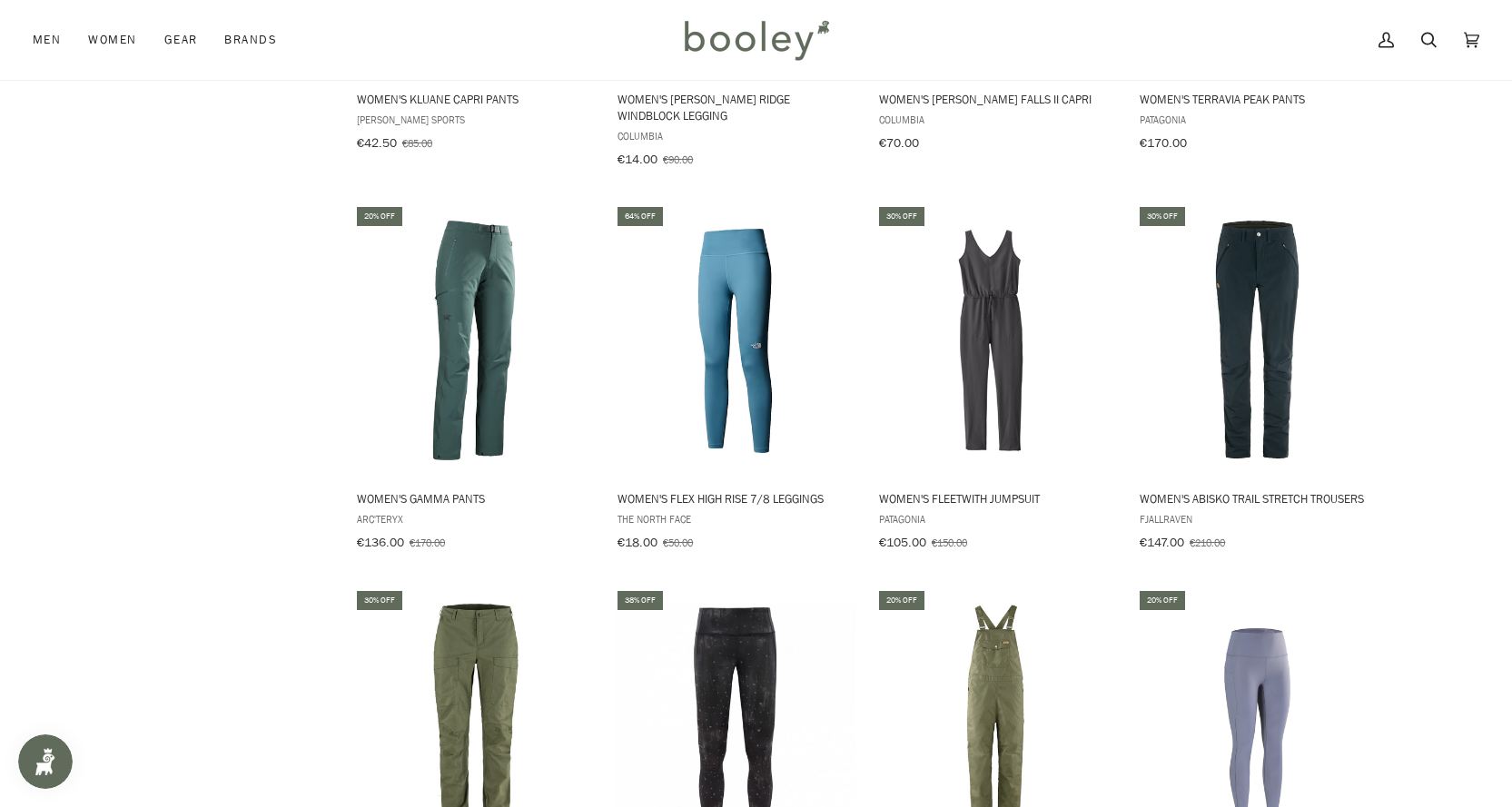
scroll to position [4582, 0]
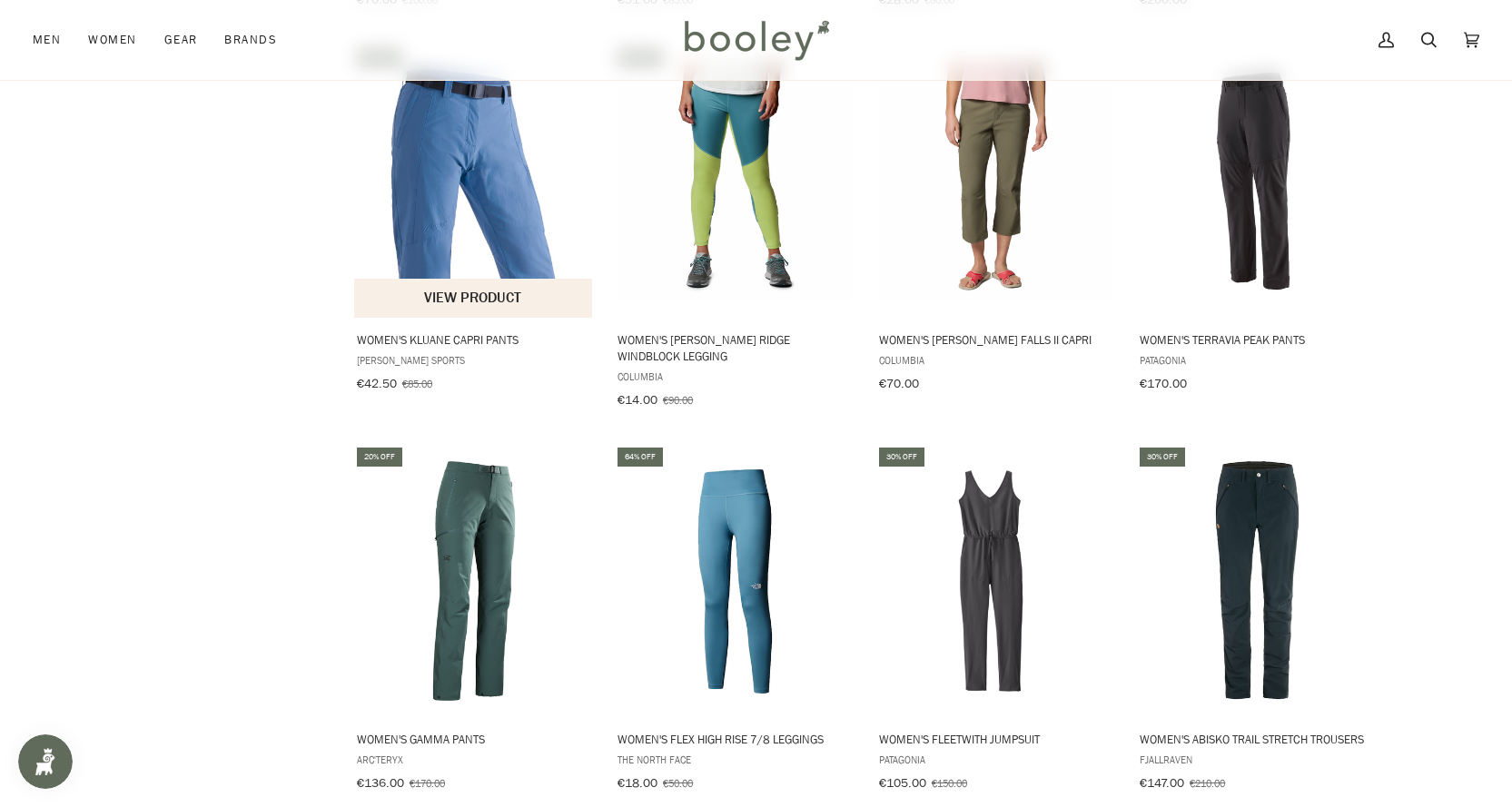
click at [423, 173] on img "Women's Kluane Capri Pants" at bounding box center [474, 181] width 241 height 241
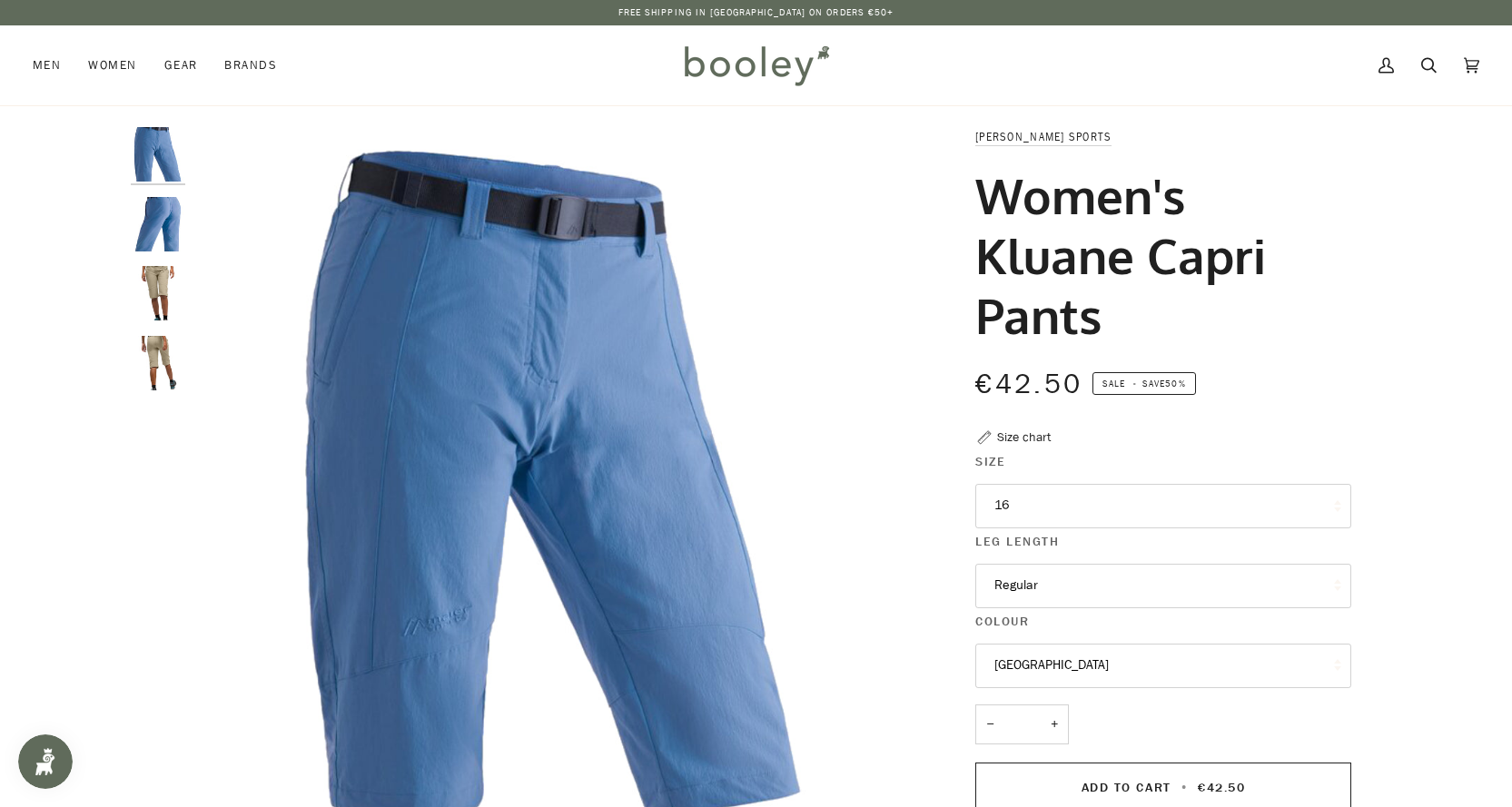
click at [166, 287] on img "Maier Sports Women's Kluane Shorts - Booley Galway" at bounding box center [158, 293] width 55 height 55
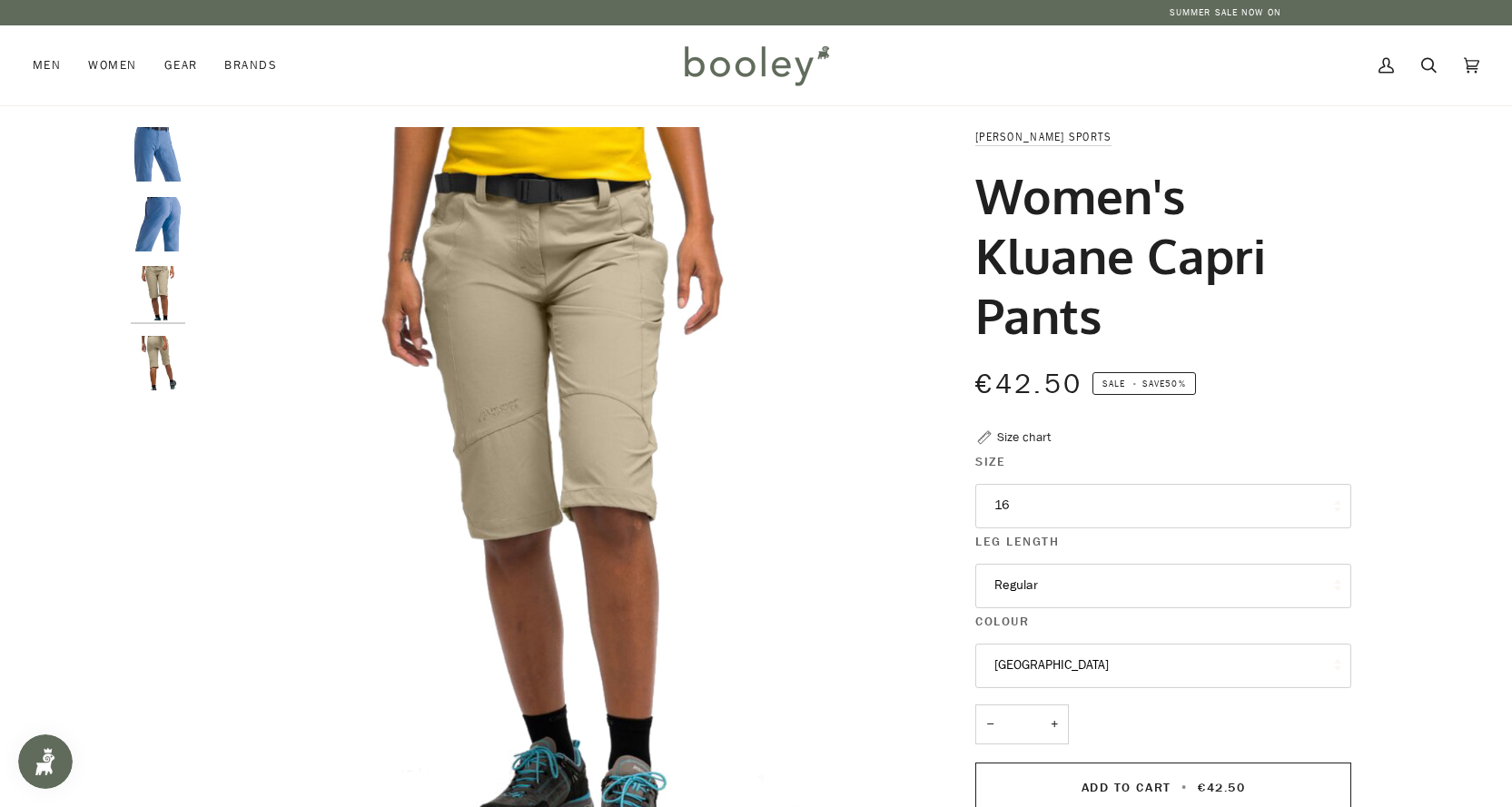
click at [158, 223] on img "Maier Sports Women's Kluane Shorts - Booley Galway" at bounding box center [158, 224] width 55 height 55
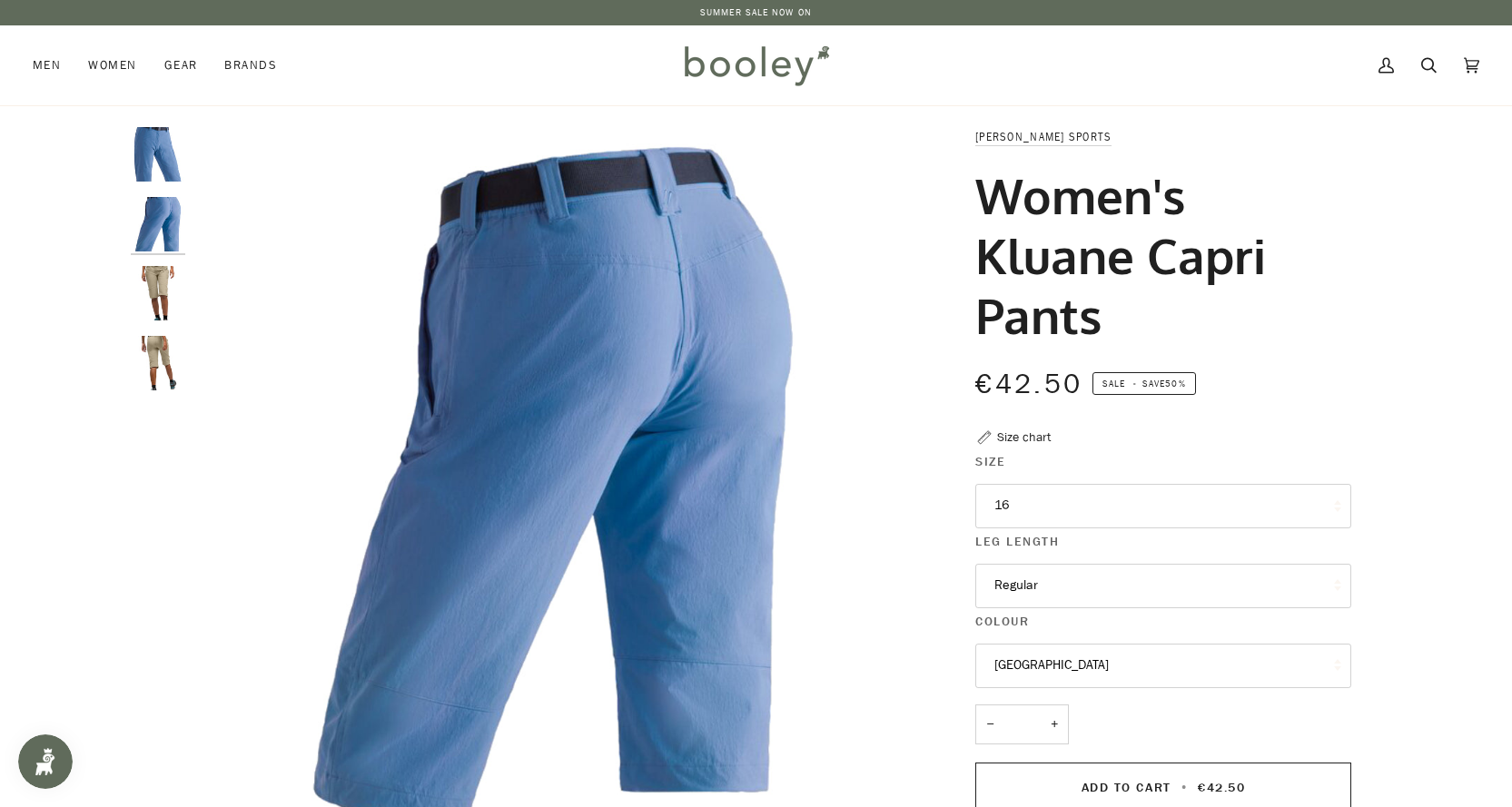
click at [1078, 523] on button "16" at bounding box center [1162, 506] width 376 height 45
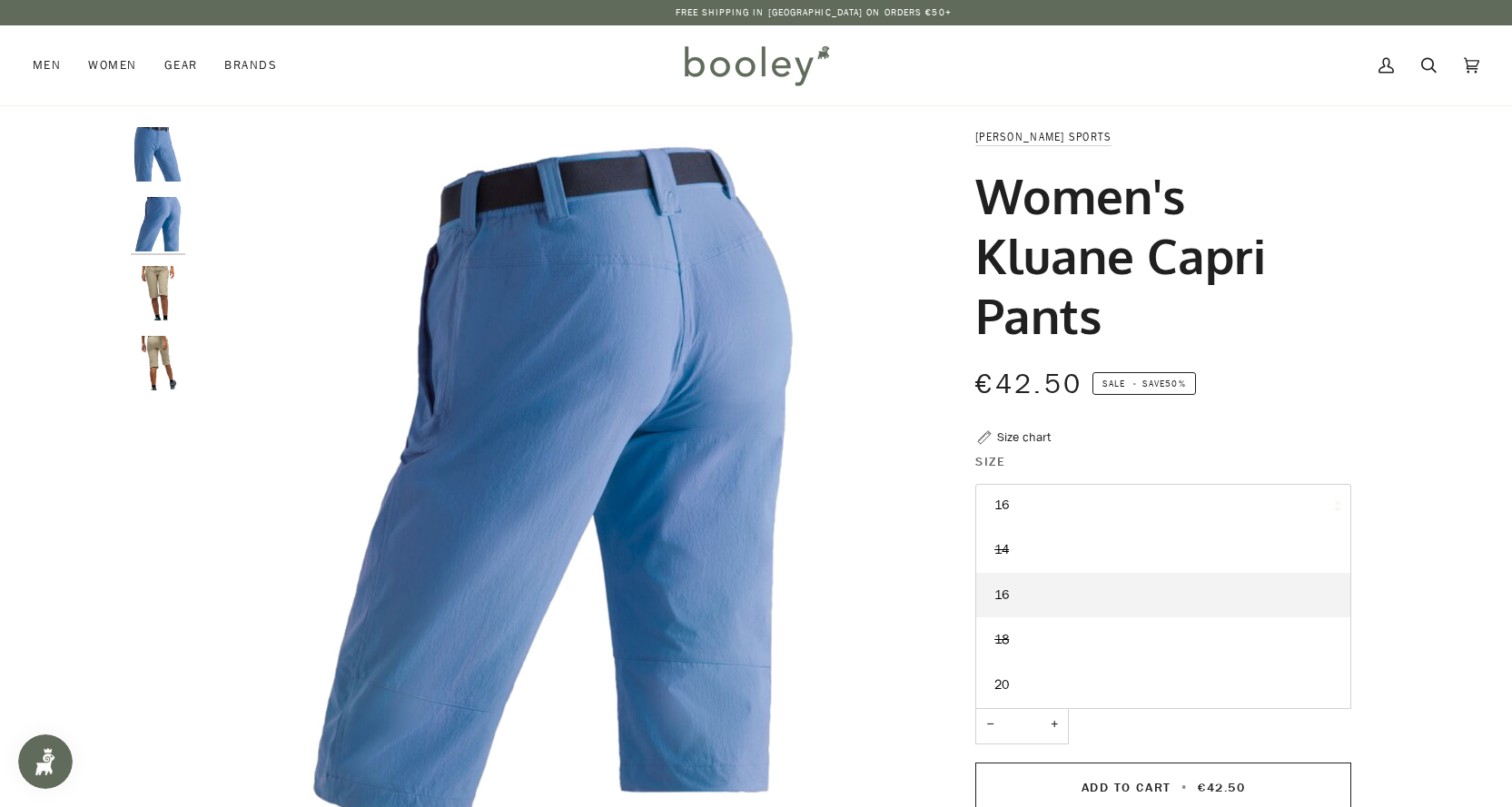
click at [169, 295] on img "Maier Sports Women's Kluane Shorts - Booley Galway" at bounding box center [158, 293] width 55 height 55
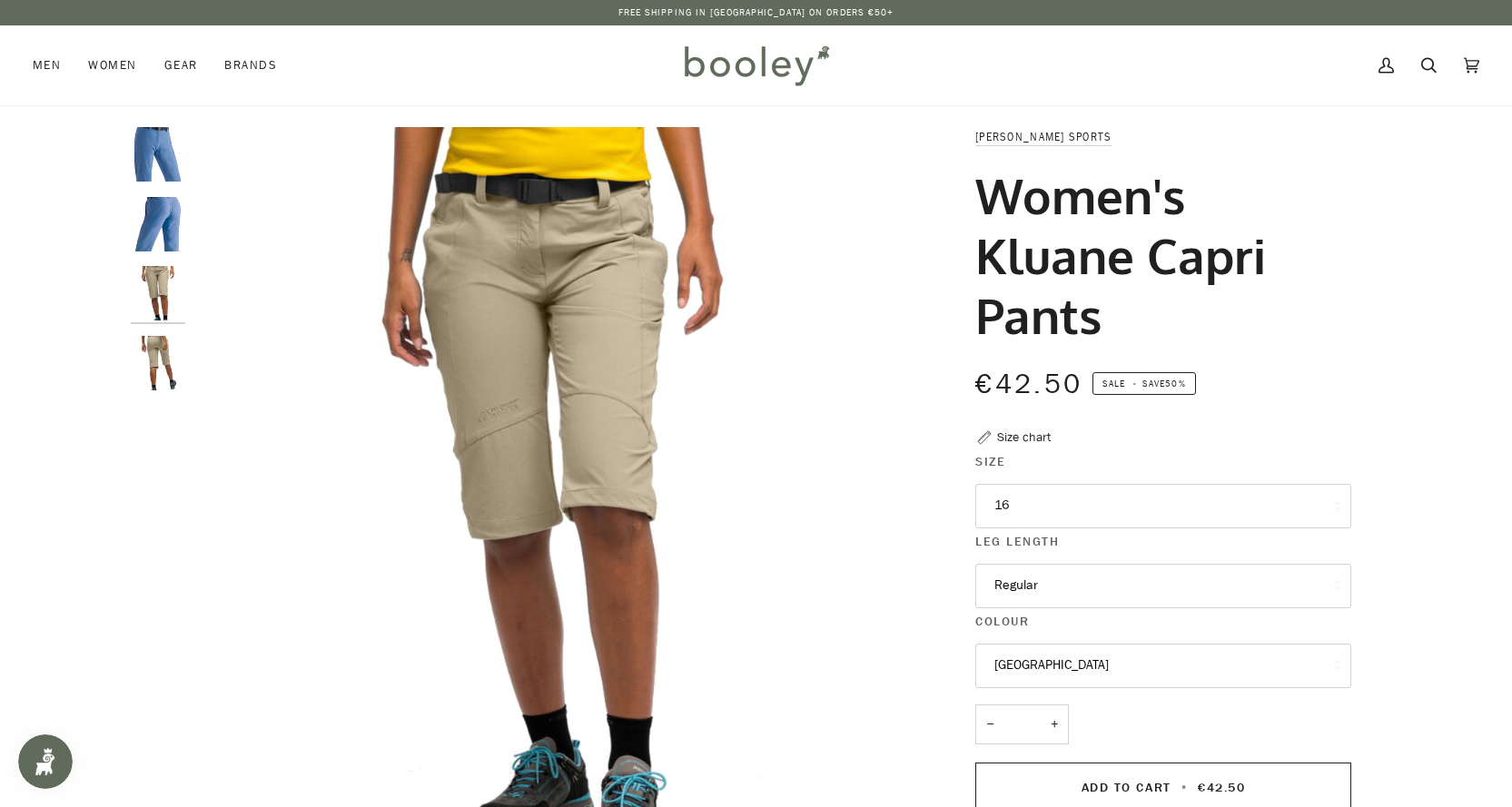
click at [1067, 509] on button "16" at bounding box center [1162, 506] width 376 height 45
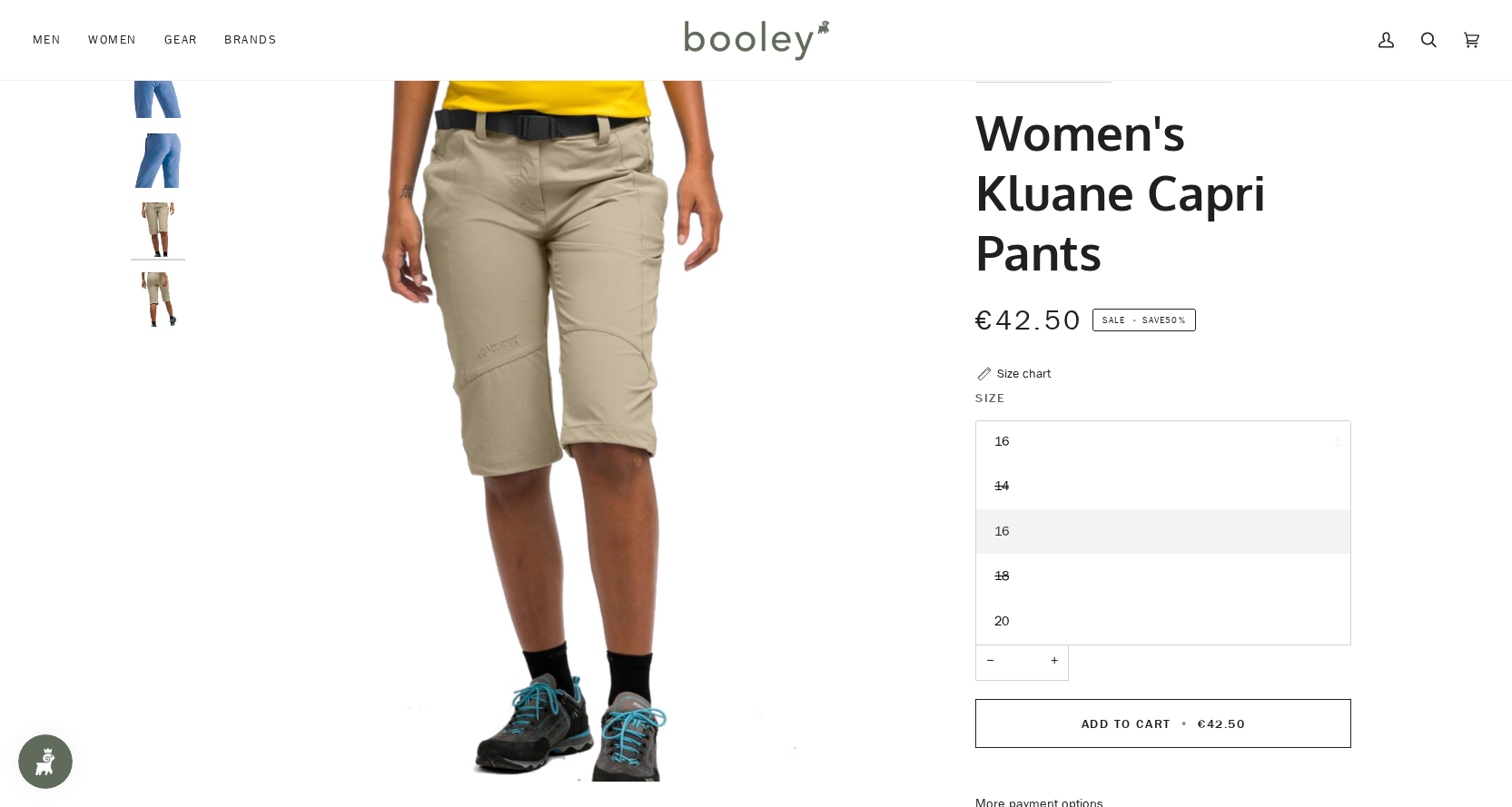
scroll to position [91, 0]
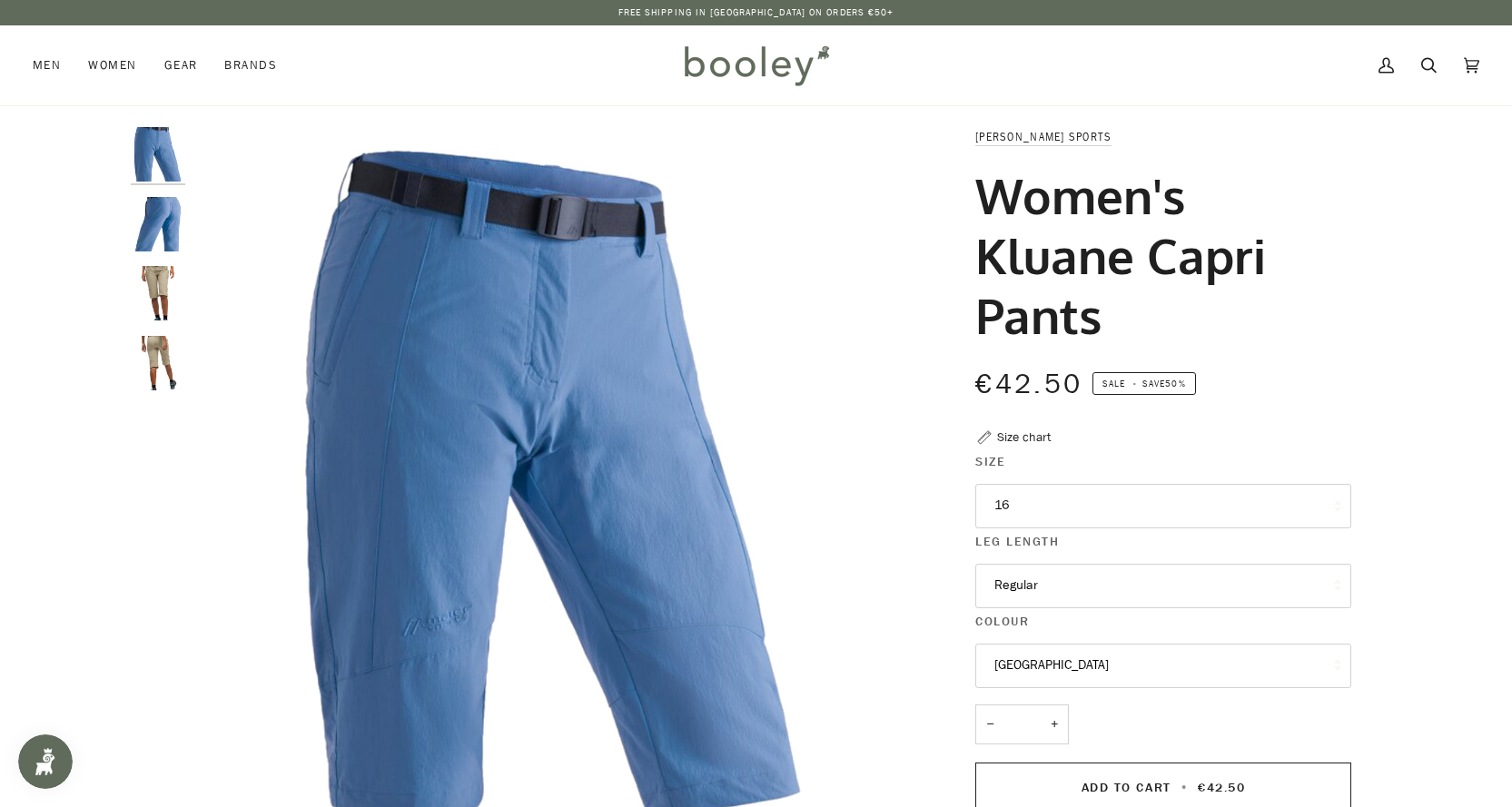
click at [1200, 499] on button "16" at bounding box center [1162, 506] width 376 height 45
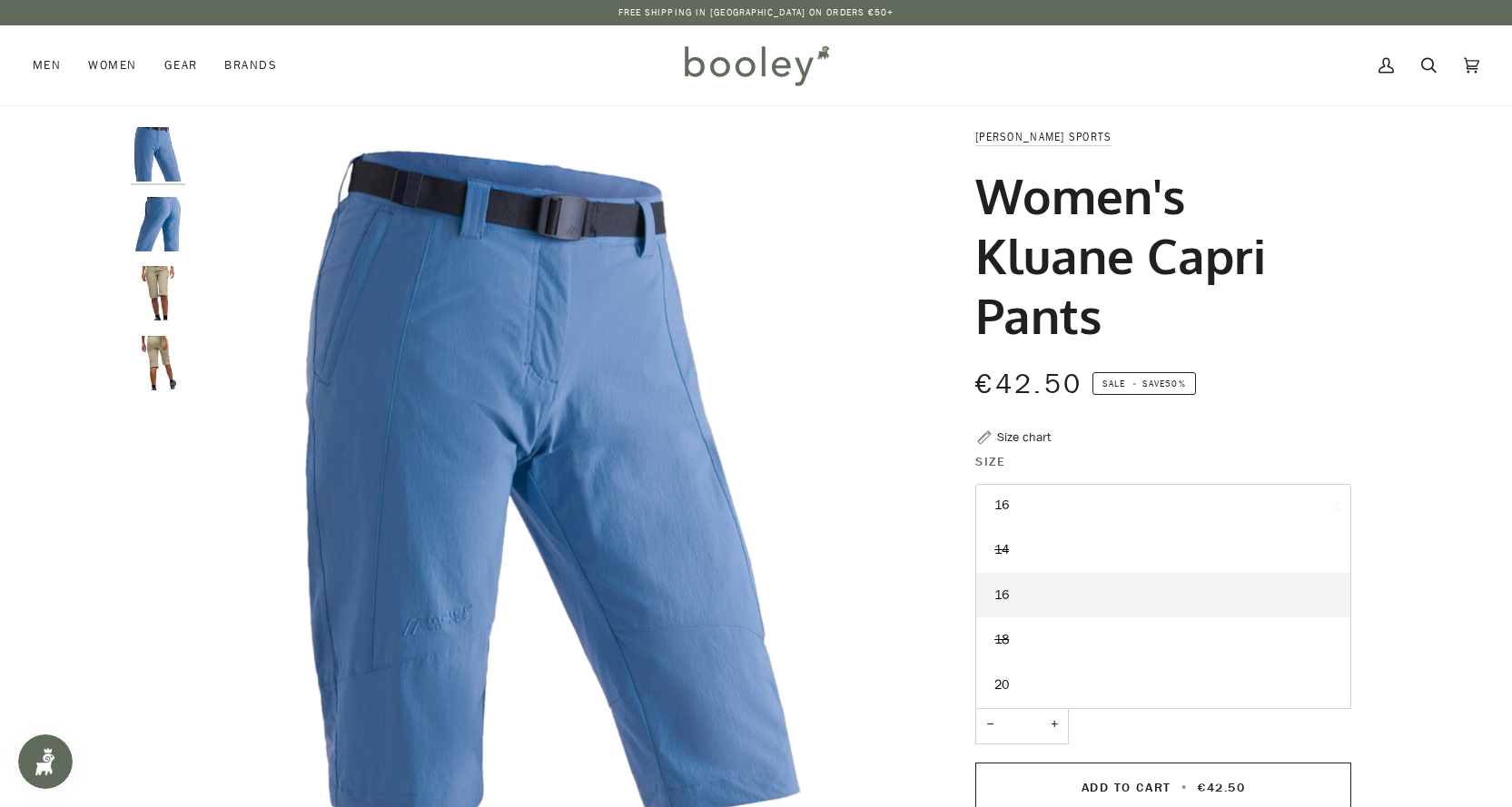
click at [156, 294] on img "Maier Sports Women's Kluane Shorts - Booley Galway" at bounding box center [158, 293] width 55 height 55
